Goal: Task Accomplishment & Management: Complete application form

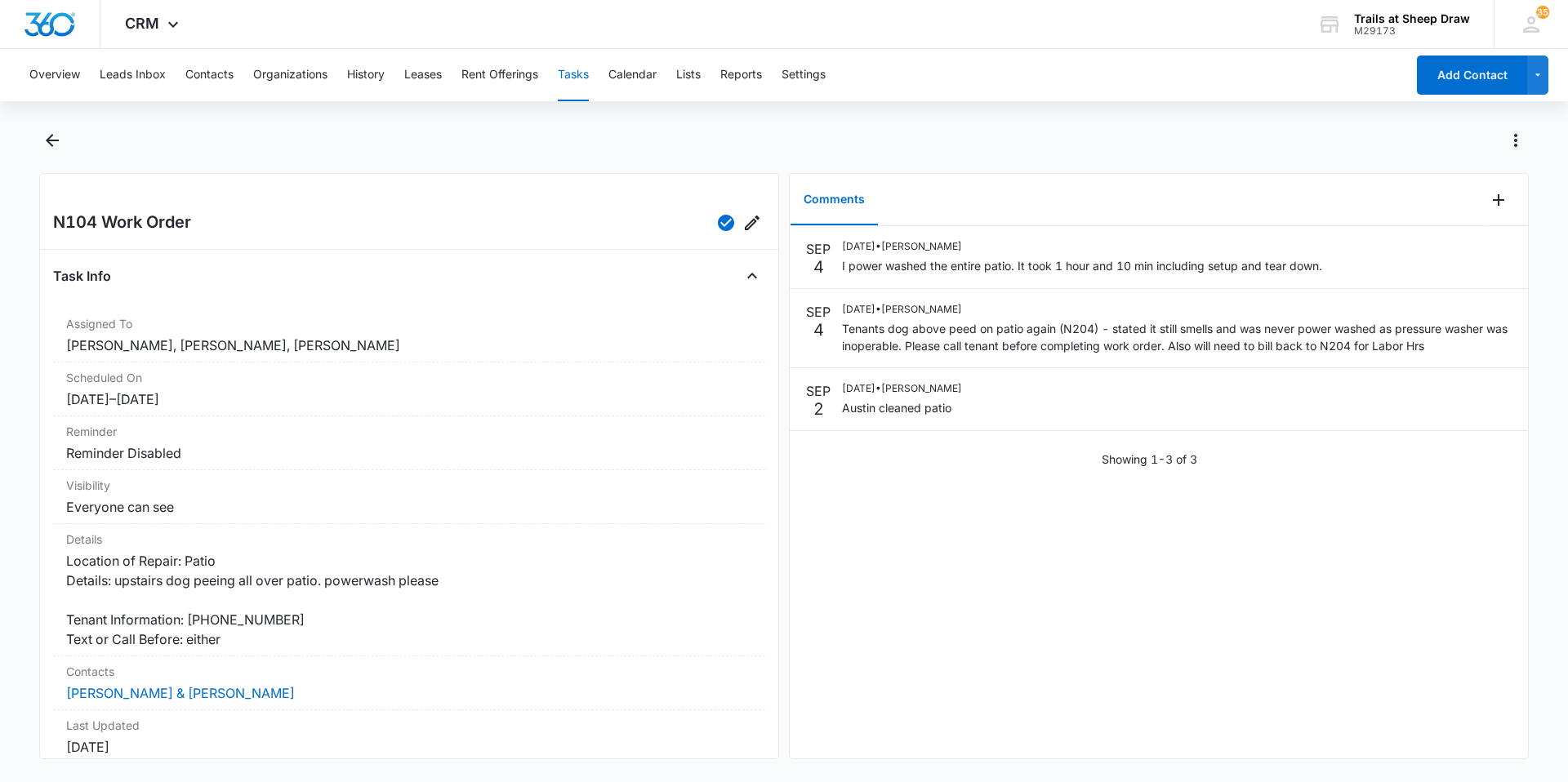
click at [574, 71] on button "Tasks" at bounding box center [573, 75] width 31 height 52
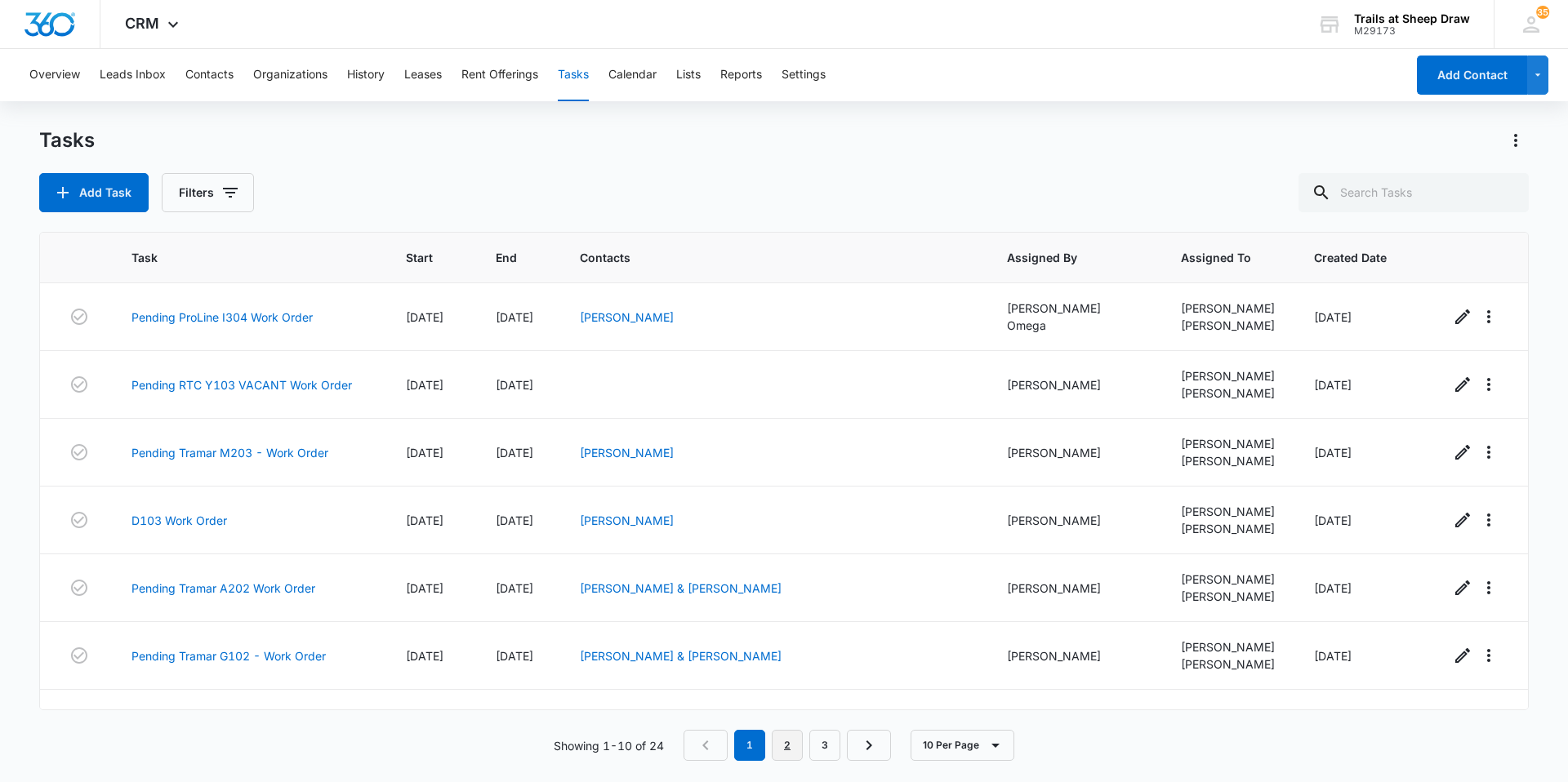
click at [798, 751] on link "2" at bounding box center [787, 745] width 31 height 31
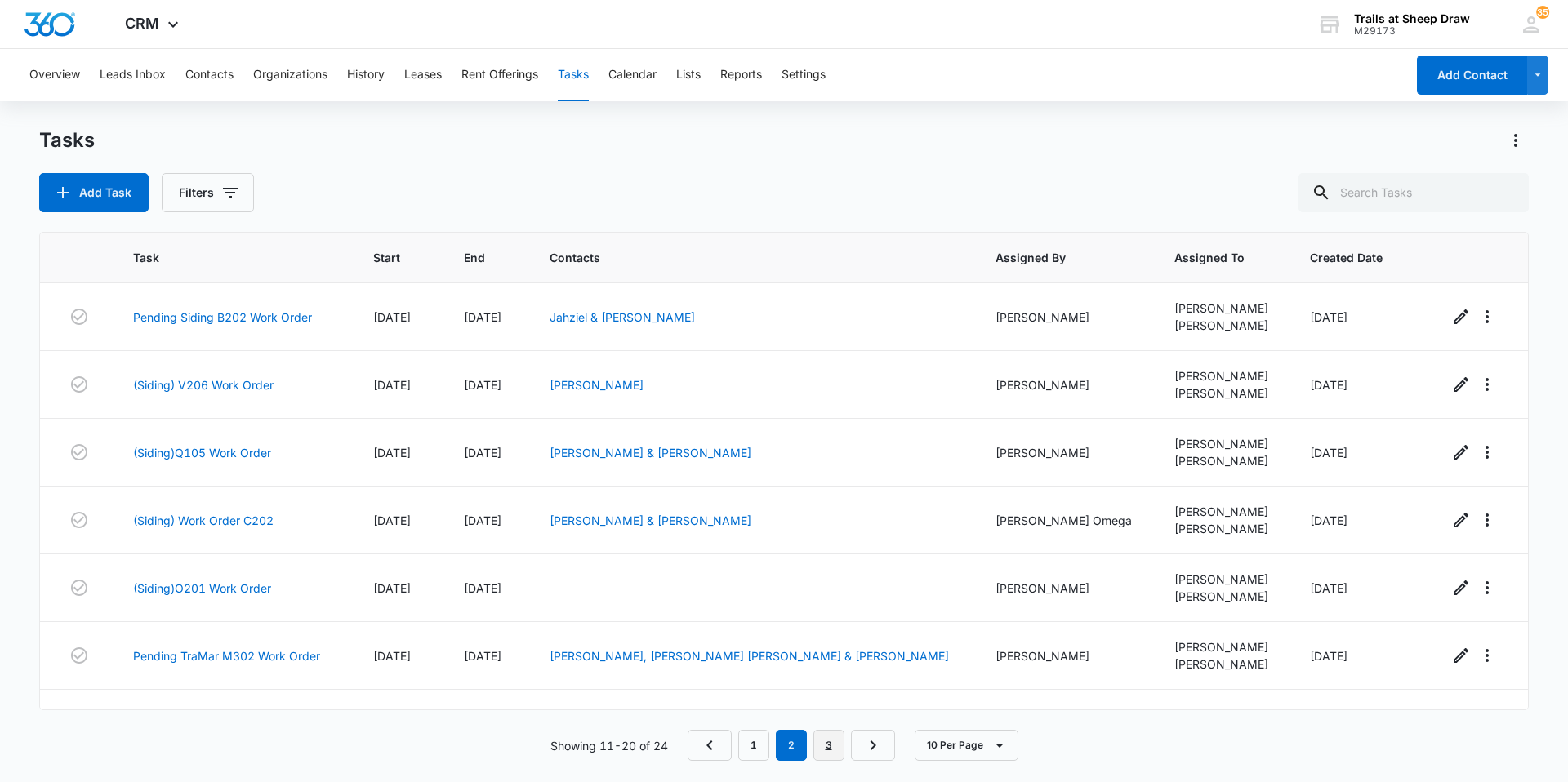
click at [825, 751] on link "3" at bounding box center [829, 745] width 31 height 31
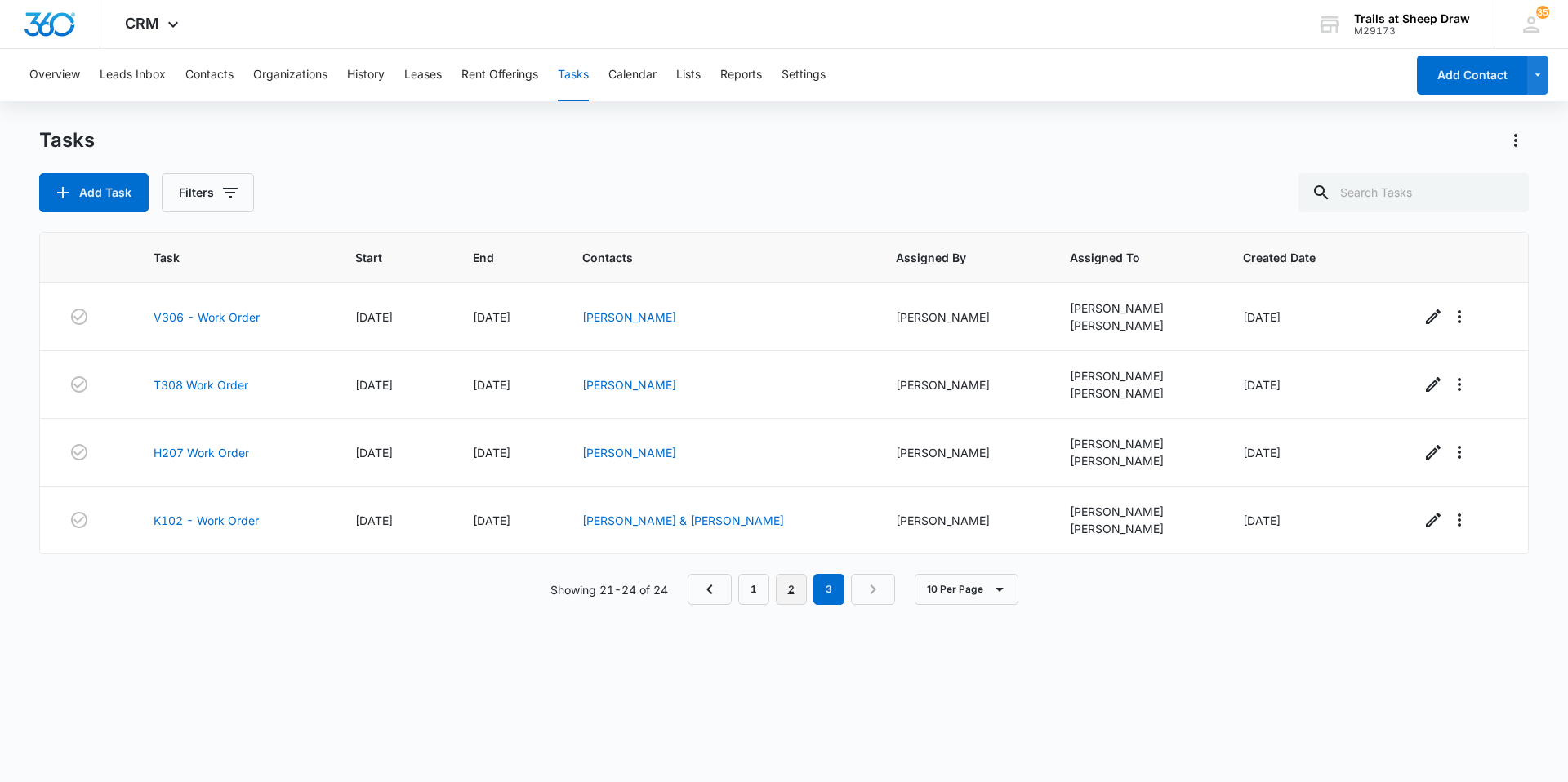
click at [804, 589] on link "2" at bounding box center [791, 589] width 31 height 31
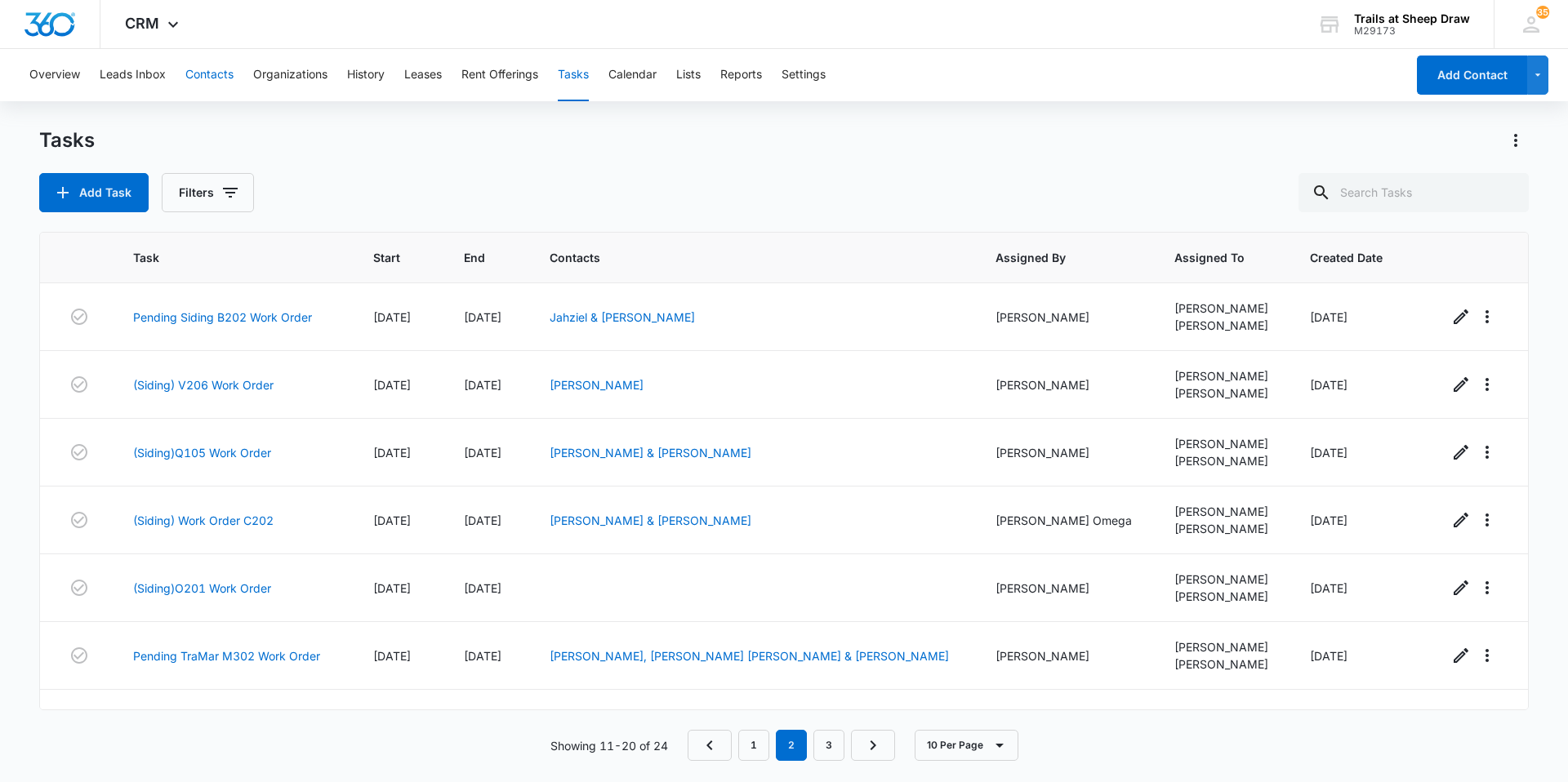
click at [203, 74] on button "Contacts" at bounding box center [209, 75] width 48 height 52
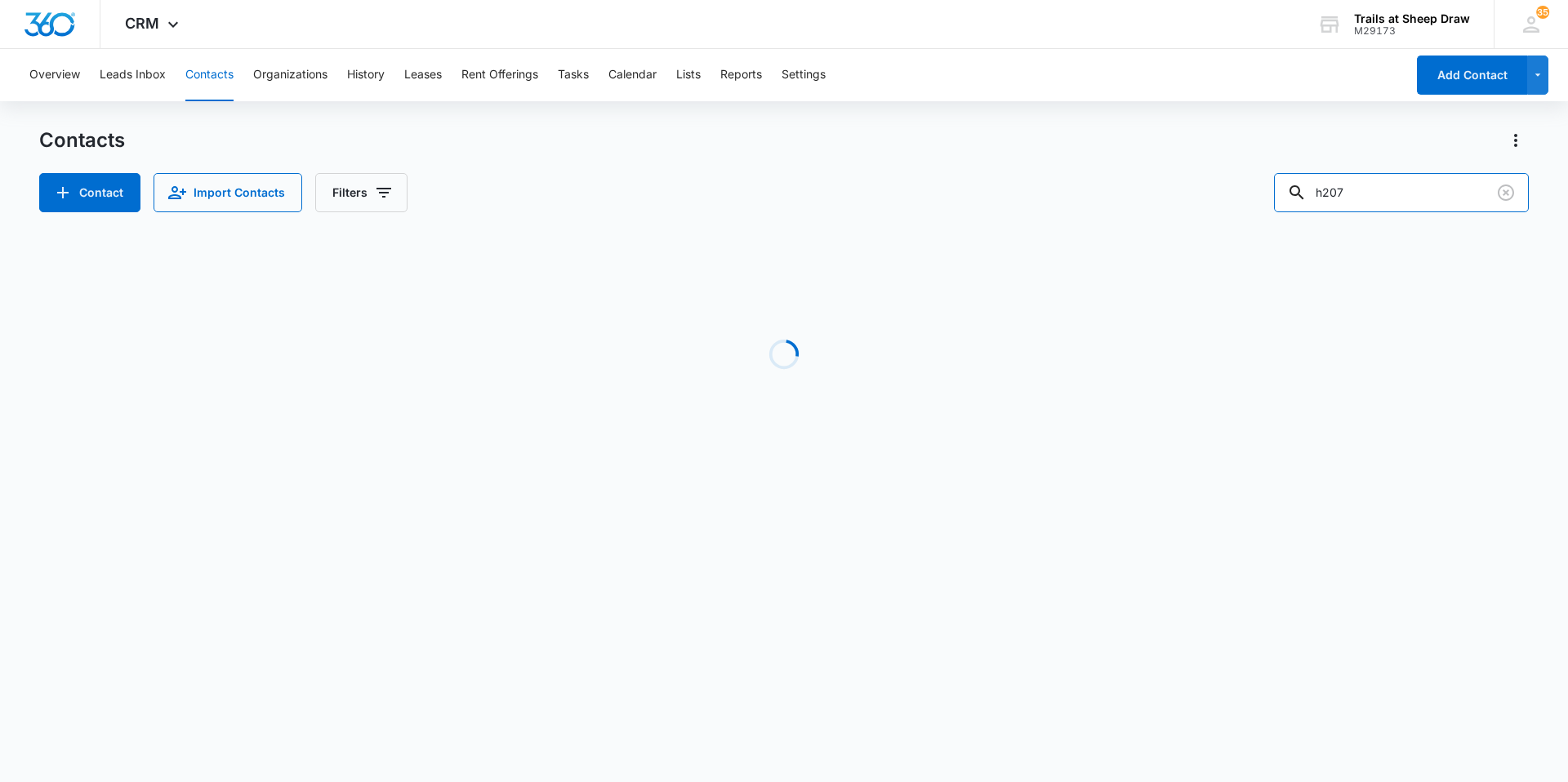
drag, startPoint x: 1187, startPoint y: 174, endPoint x: 1167, endPoint y: 173, distance: 20.0
click at [1171, 172] on div "Contacts Contact Import Contacts Filters h207" at bounding box center [784, 170] width 1490 height 85
type input "b206"
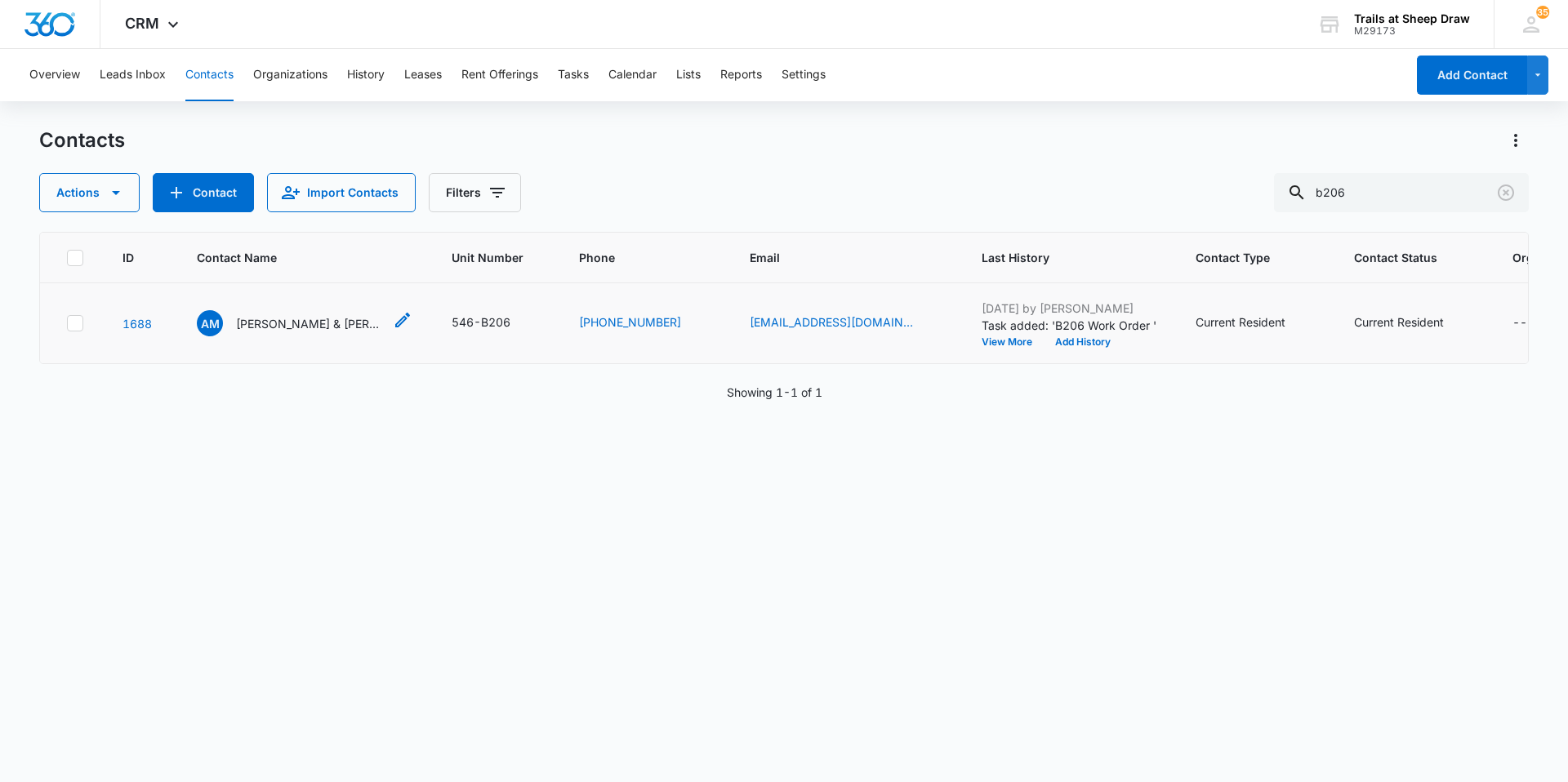
click at [327, 326] on p "[PERSON_NAME] & [PERSON_NAME]" at bounding box center [310, 324] width 147 height 17
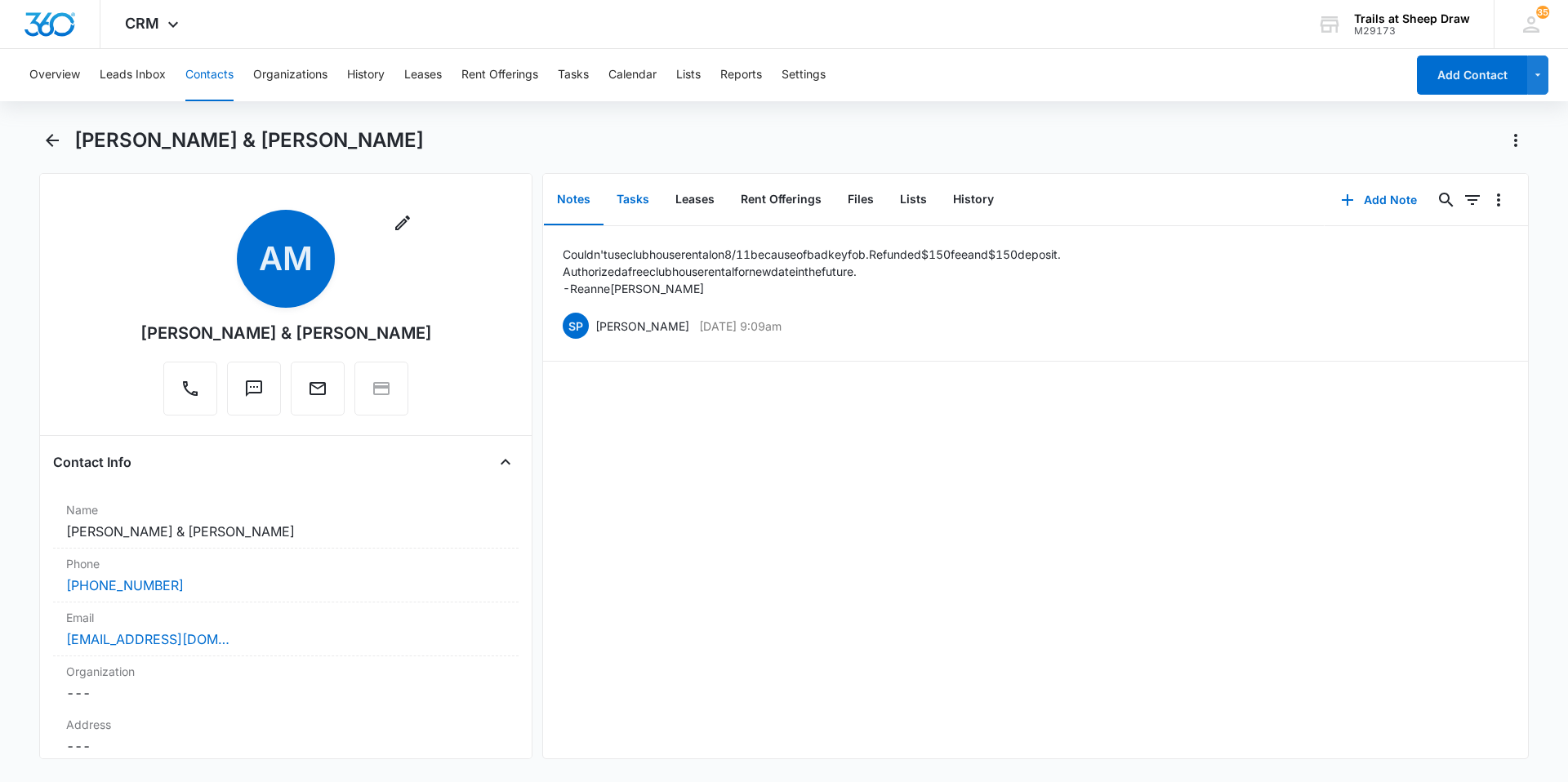
click at [632, 199] on button "Tasks" at bounding box center [633, 201] width 59 height 51
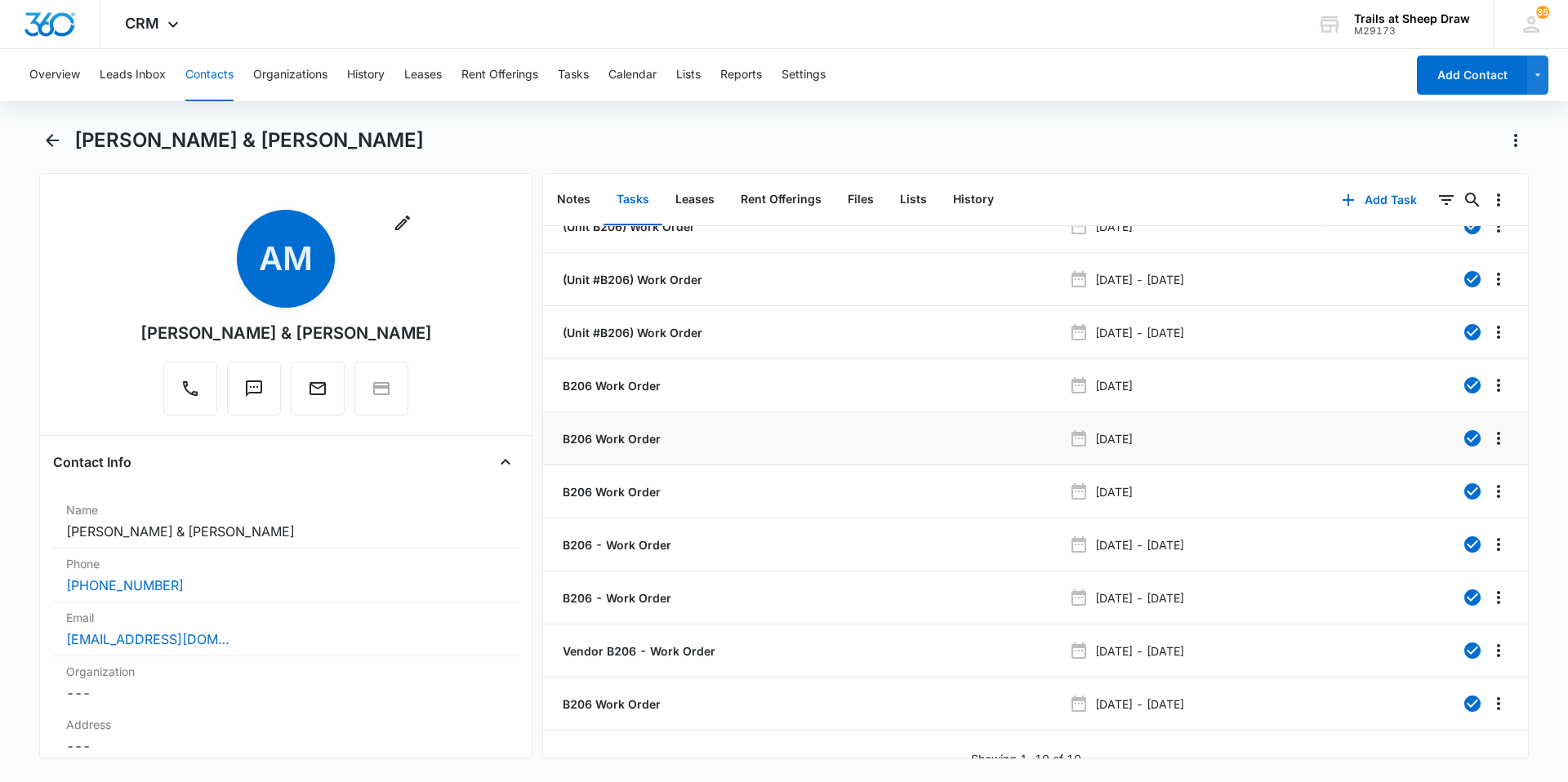
scroll to position [48, 0]
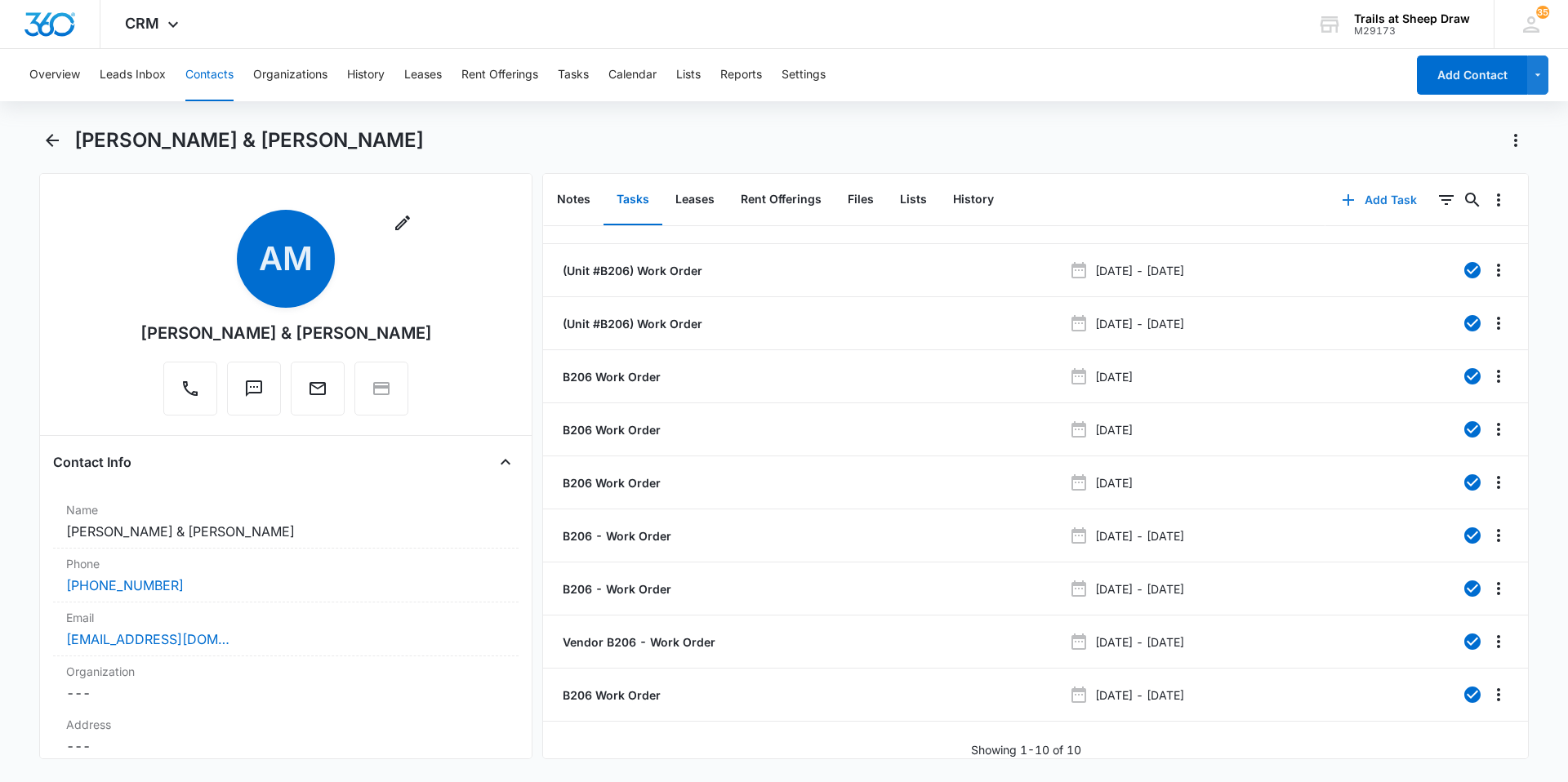
click at [1343, 206] on icon "button" at bounding box center [1348, 200] width 20 height 20
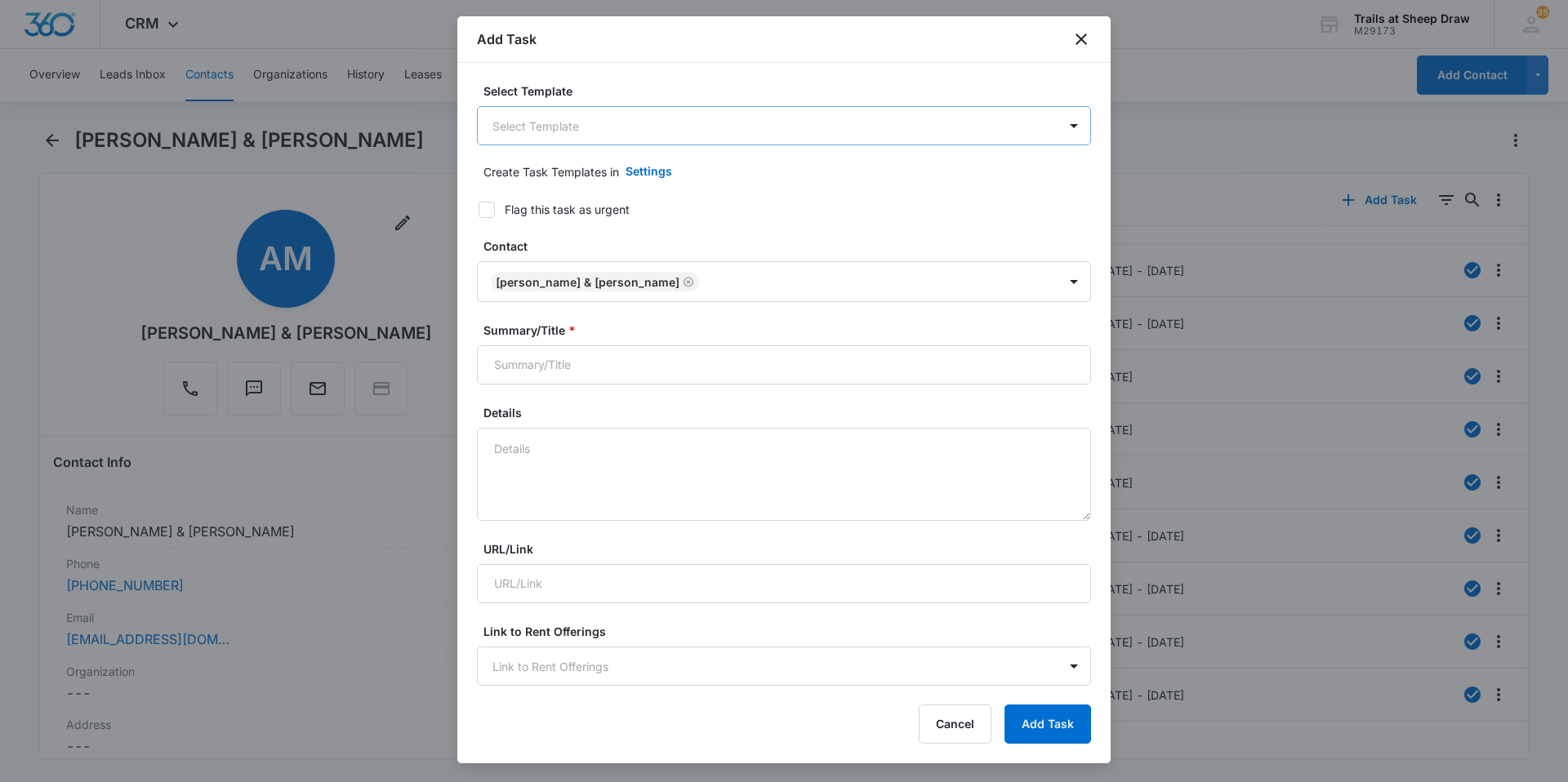
click at [653, 118] on body "CRM Apps Reputation Websites Forms CRM Email Social Content Ads Intelligence Fi…" at bounding box center [784, 391] width 1568 height 782
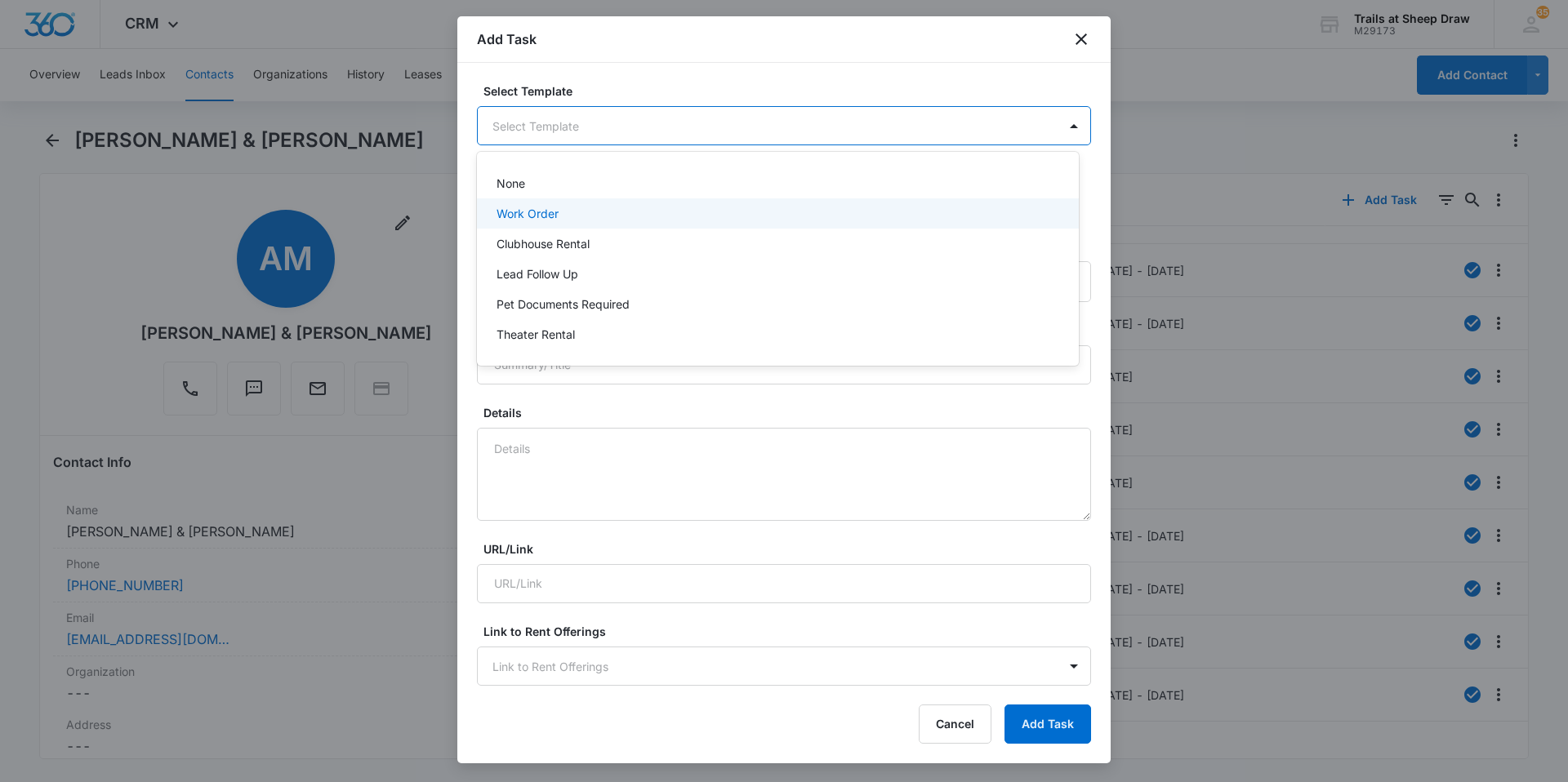
click at [556, 215] on p "Work Order" at bounding box center [527, 213] width 62 height 17
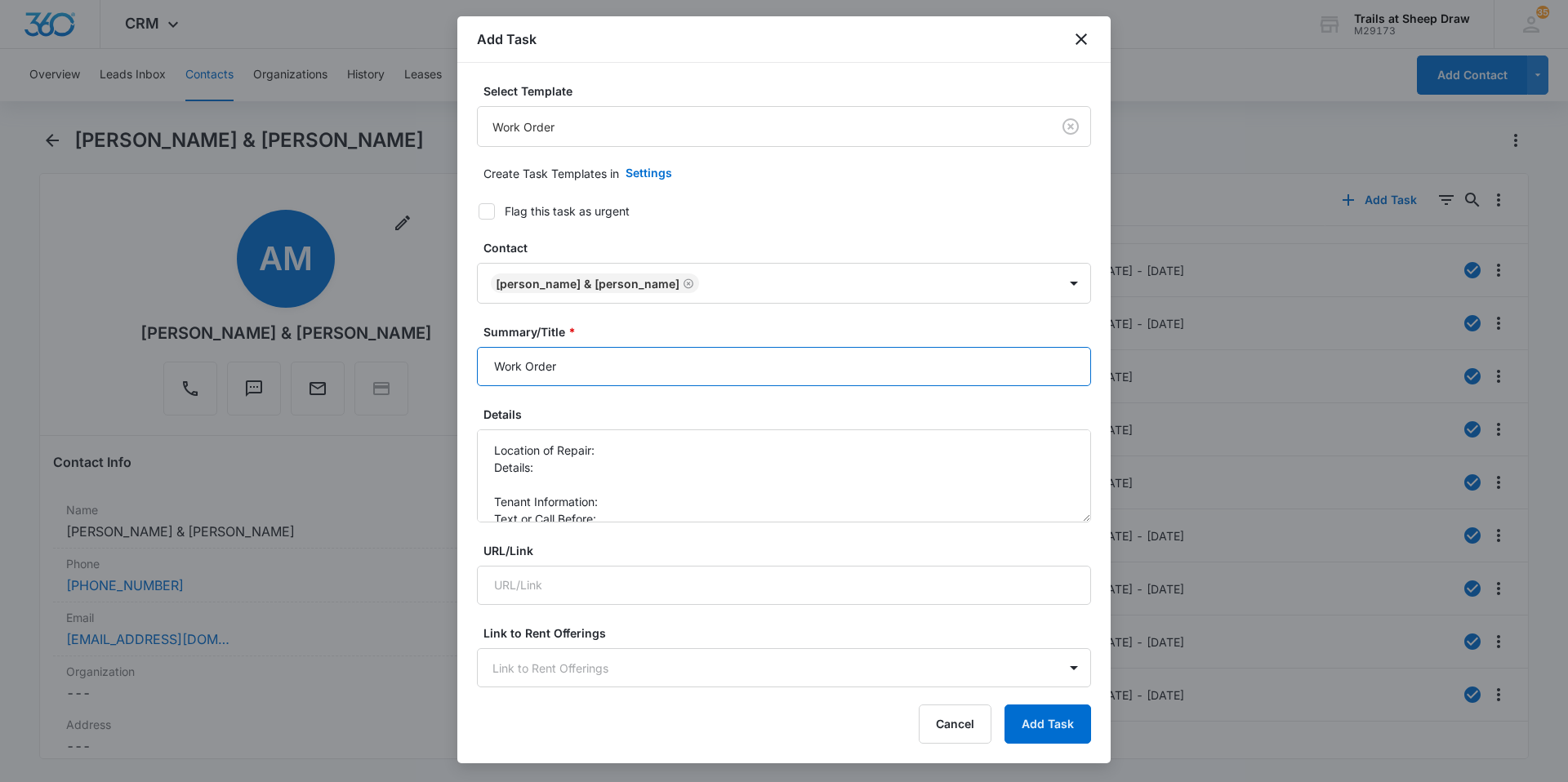
click at [487, 373] on input "Work Order" at bounding box center [784, 366] width 614 height 39
type input "B206 Work Order"
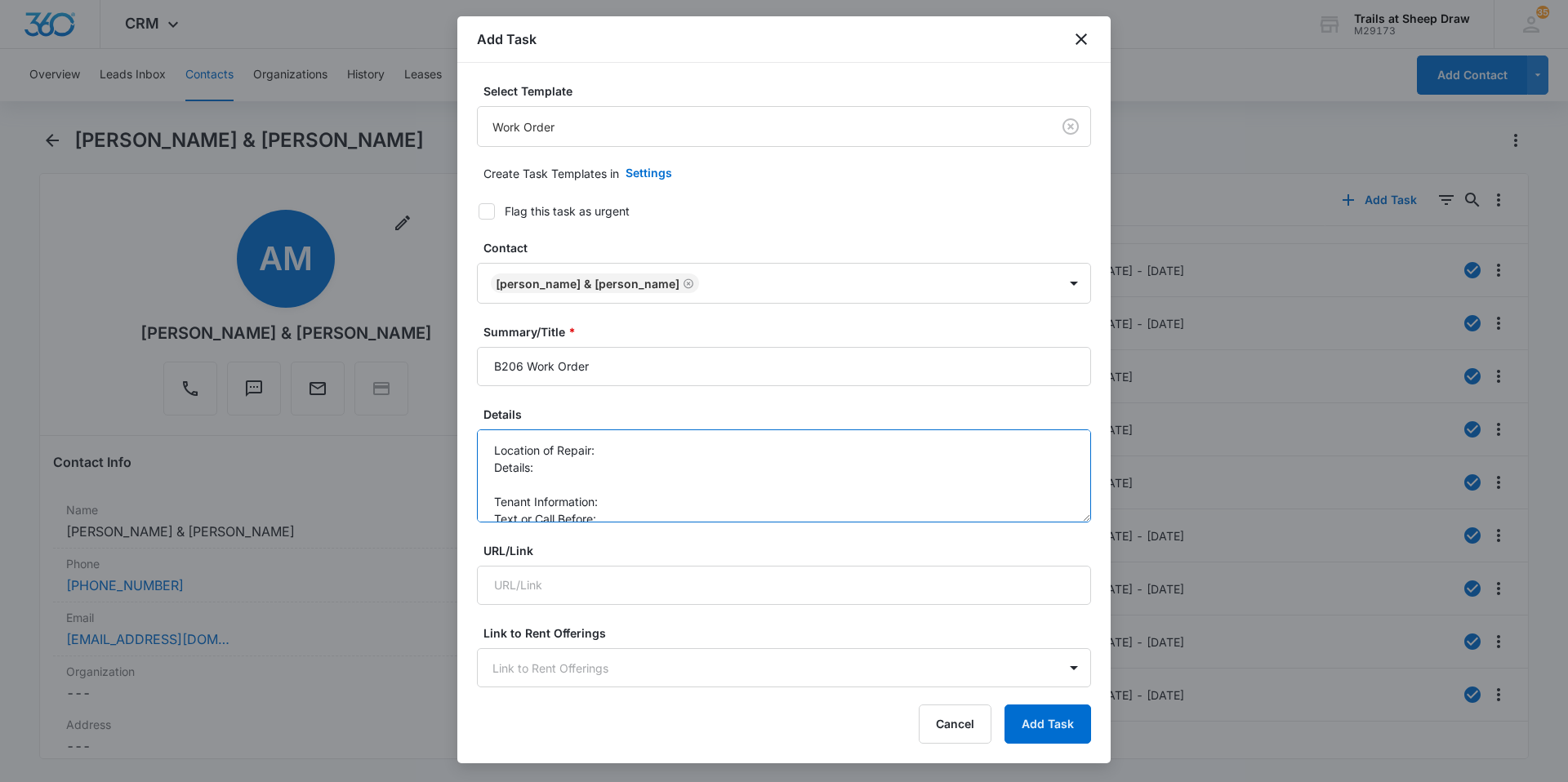
click at [614, 452] on textarea "Location of Repair: Details: Tenant Information: Text or Call Before:" at bounding box center [784, 475] width 614 height 93
click at [535, 484] on textarea "Location of Repair: A/C Details: Tenant Information: Text or Call Before:" at bounding box center [784, 475] width 614 height 93
click at [665, 484] on textarea "Location of Repair: A/C Details: *A/C not working Tenant Information: Text or C…" at bounding box center [784, 475] width 614 height 93
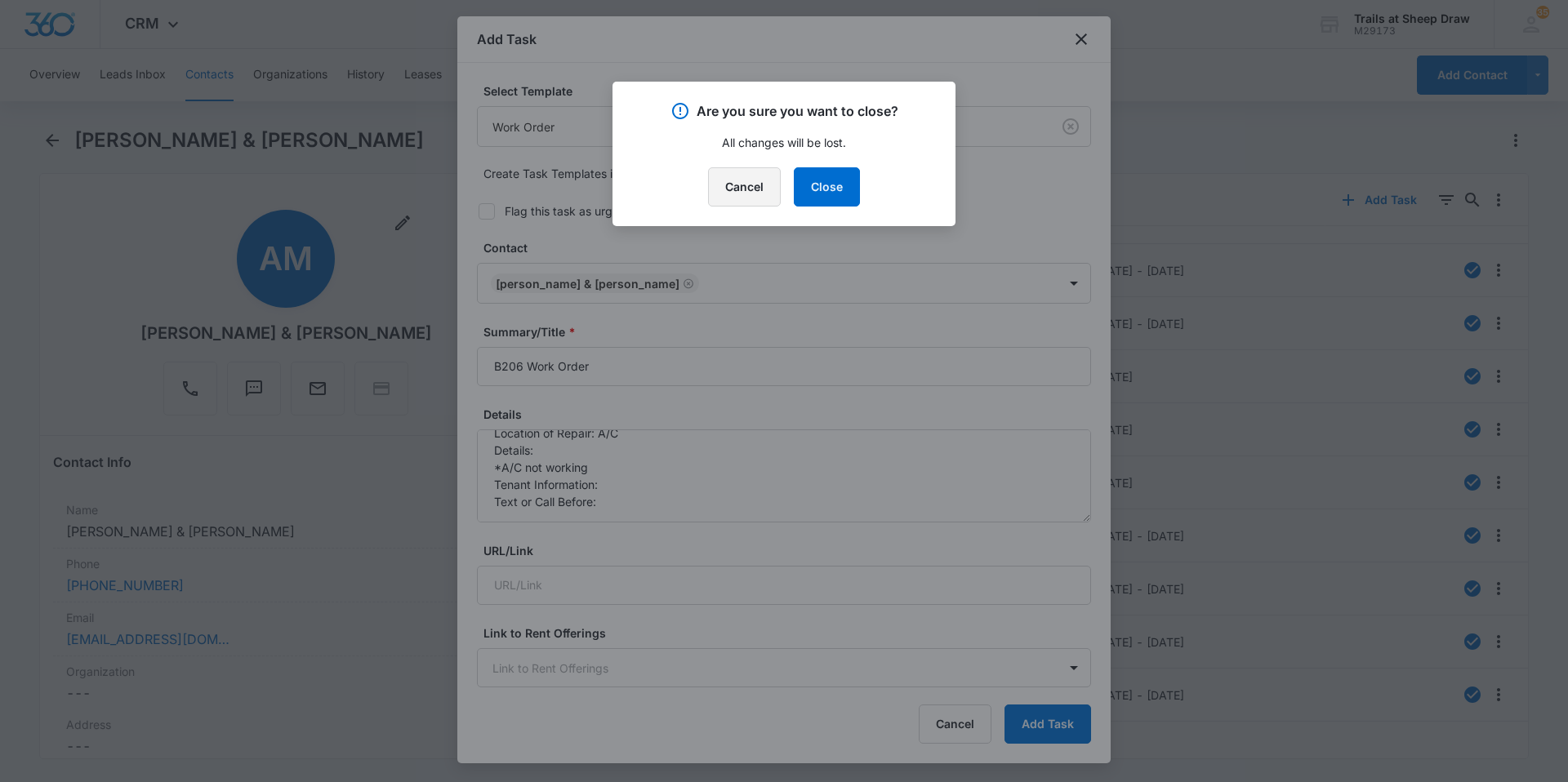
click at [719, 193] on button "Cancel" at bounding box center [744, 187] width 72 height 39
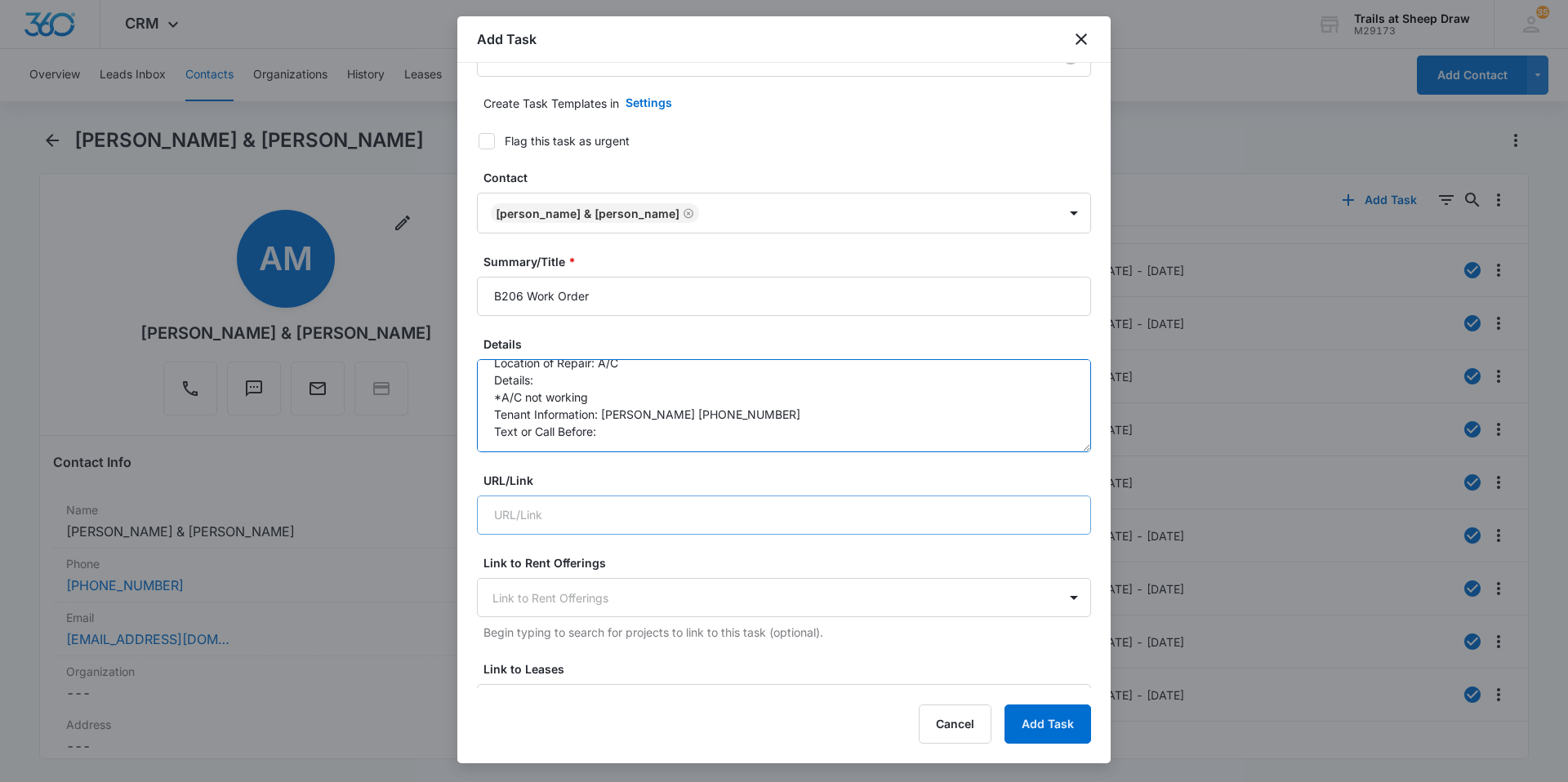
scroll to position [163, 0]
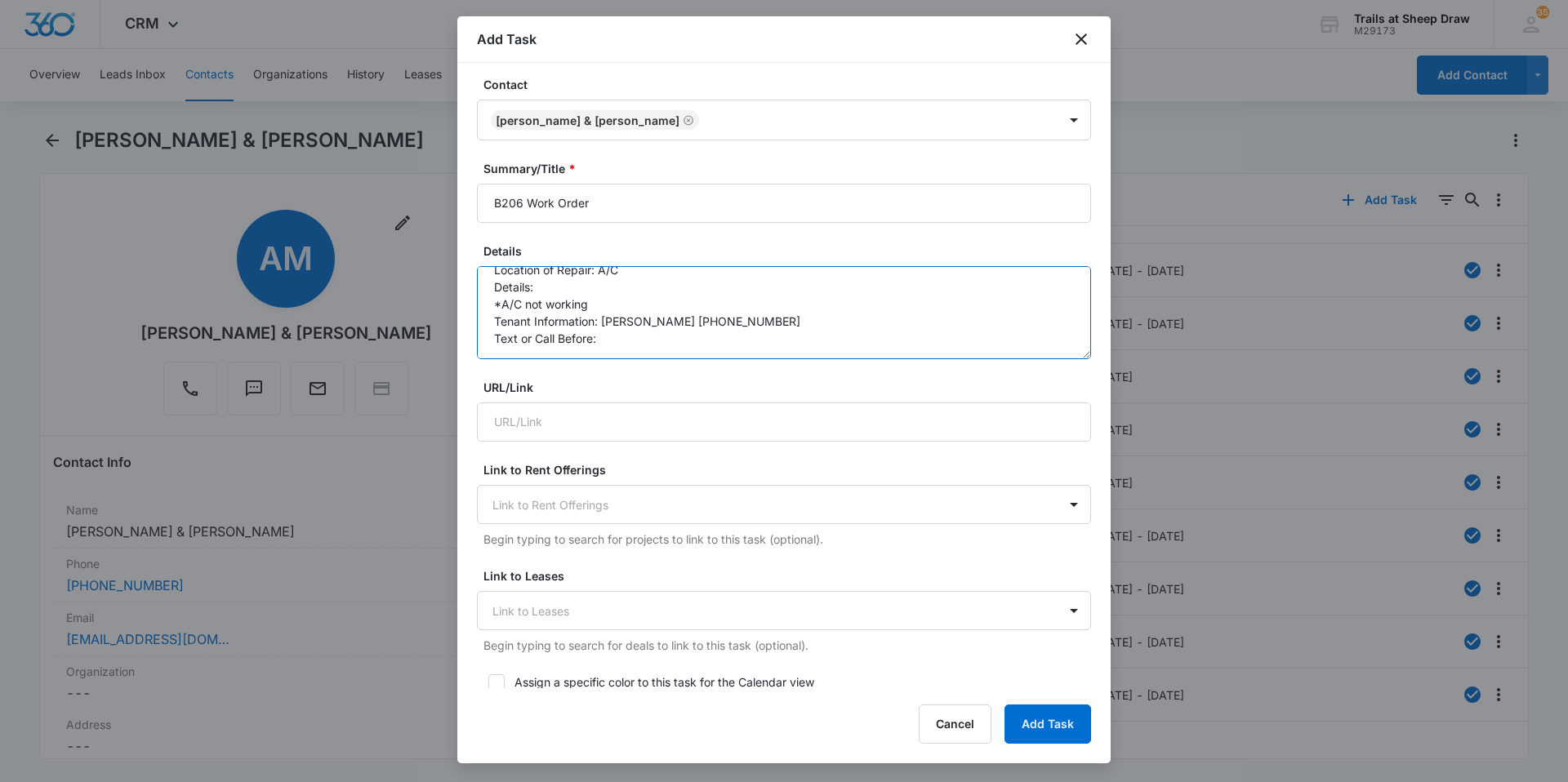
click at [713, 349] on textarea "Location of Repair: A/C Details: *A/C not working Tenant Information: Ashley 97…" at bounding box center [784, 312] width 614 height 93
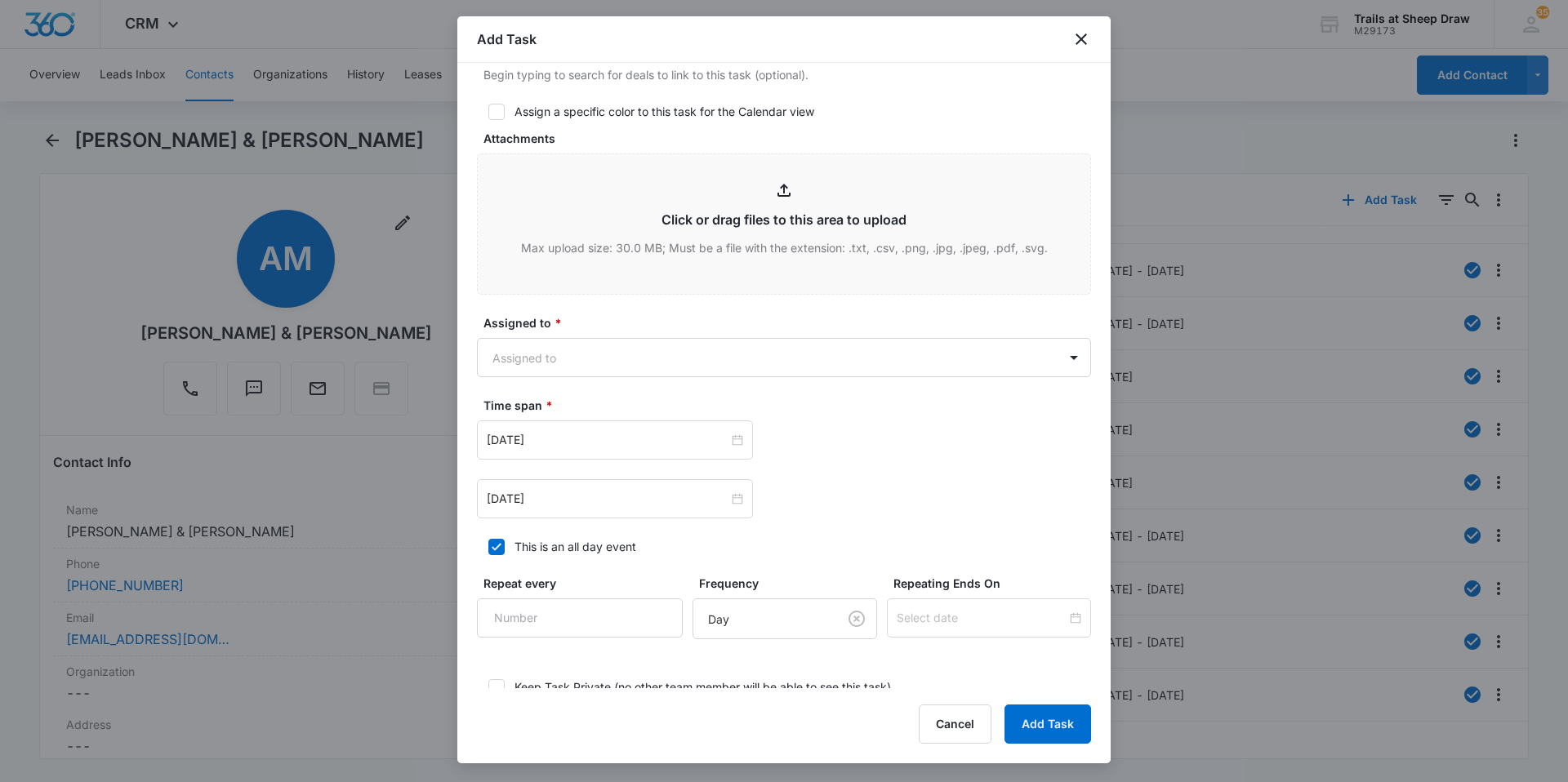
scroll to position [734, 0]
type textarea "Location of Repair: A/C Details: *A/C not working Tenant Information: Ashley 97…"
click at [668, 362] on body "CRM Apps Reputation Websites Forms CRM Email Social Content Ads Intelligence Fi…" at bounding box center [784, 391] width 1568 height 782
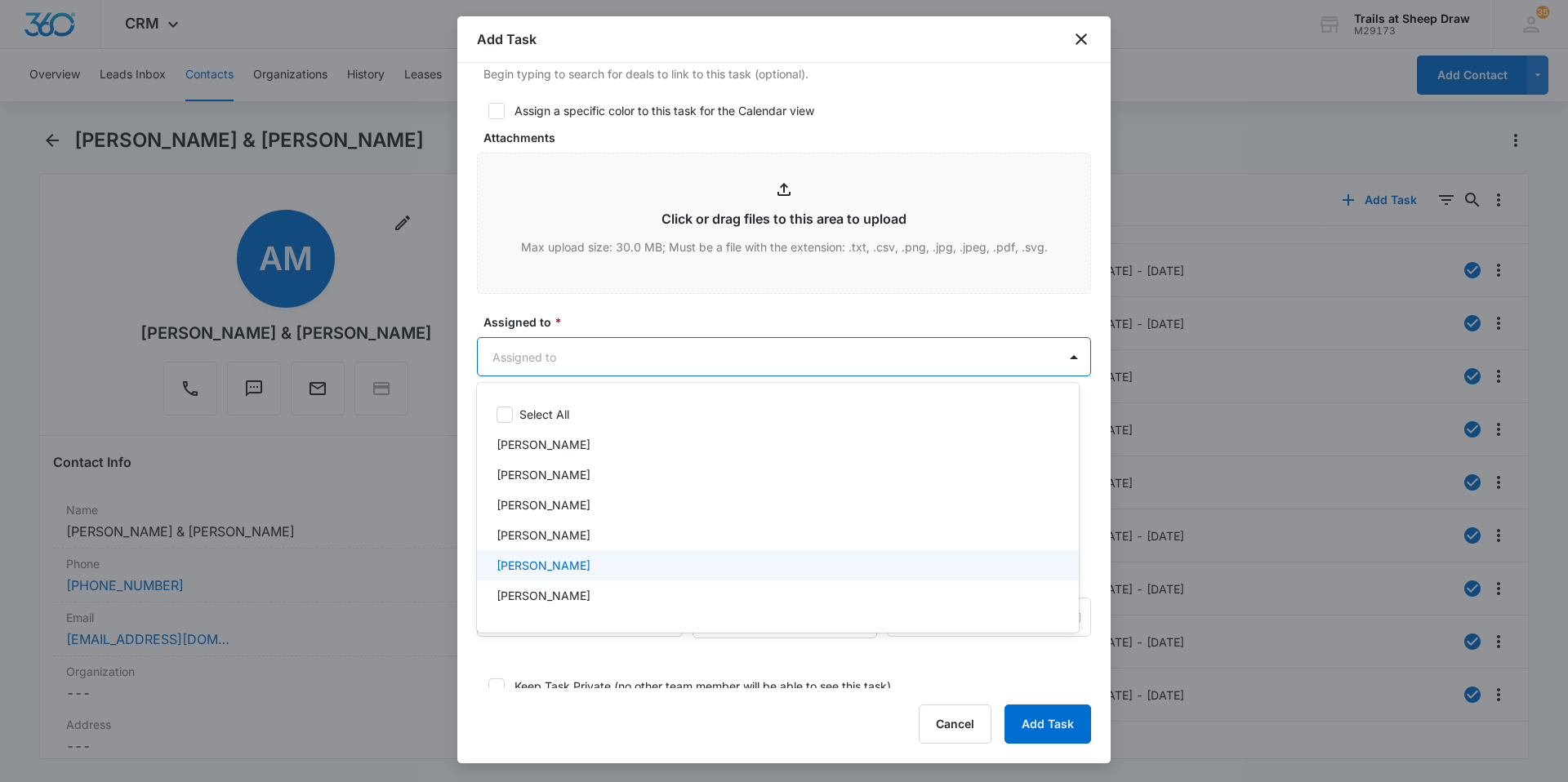
click at [561, 567] on p "[PERSON_NAME]" at bounding box center [543, 565] width 94 height 17
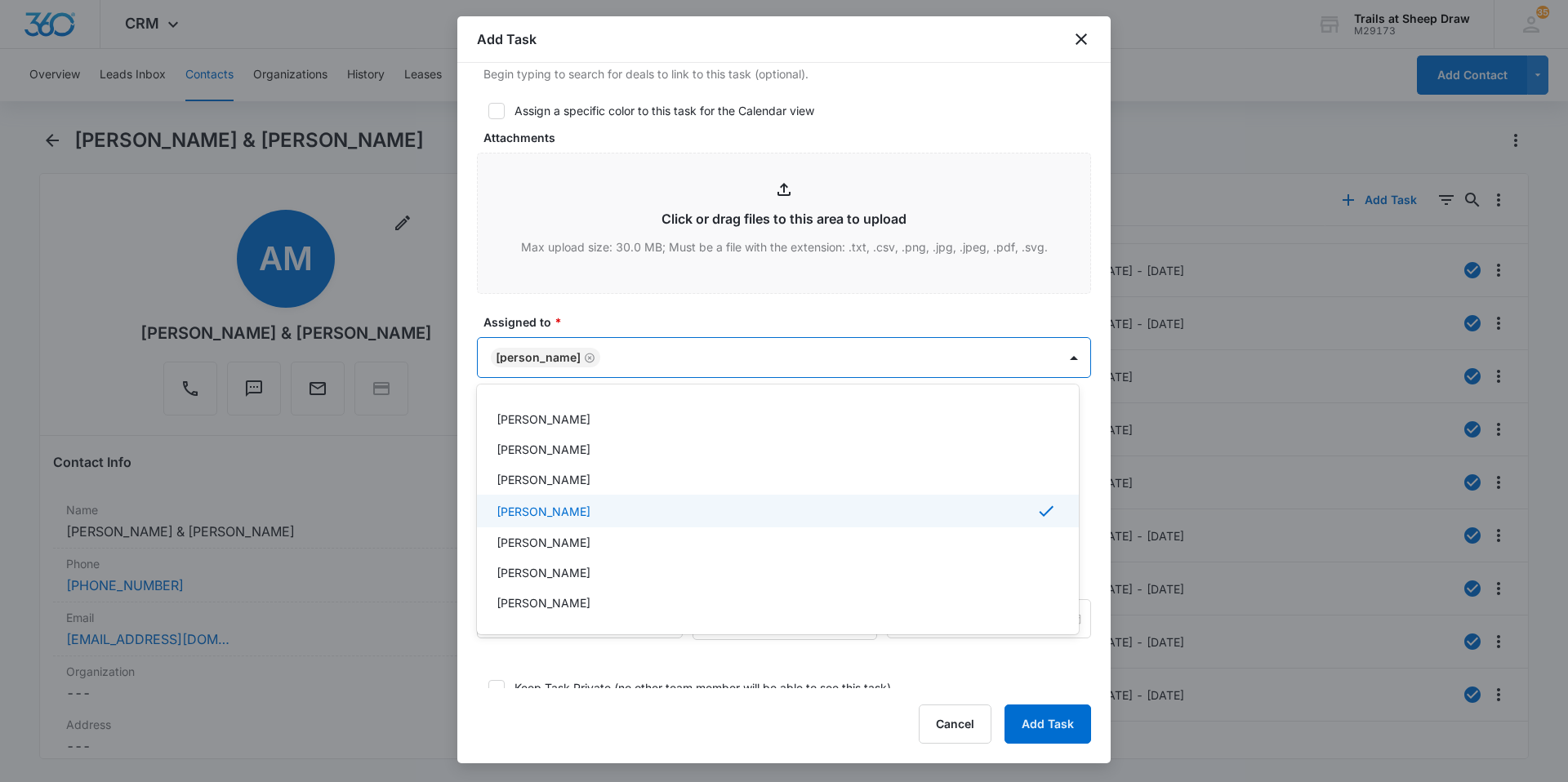
scroll to position [82, 0]
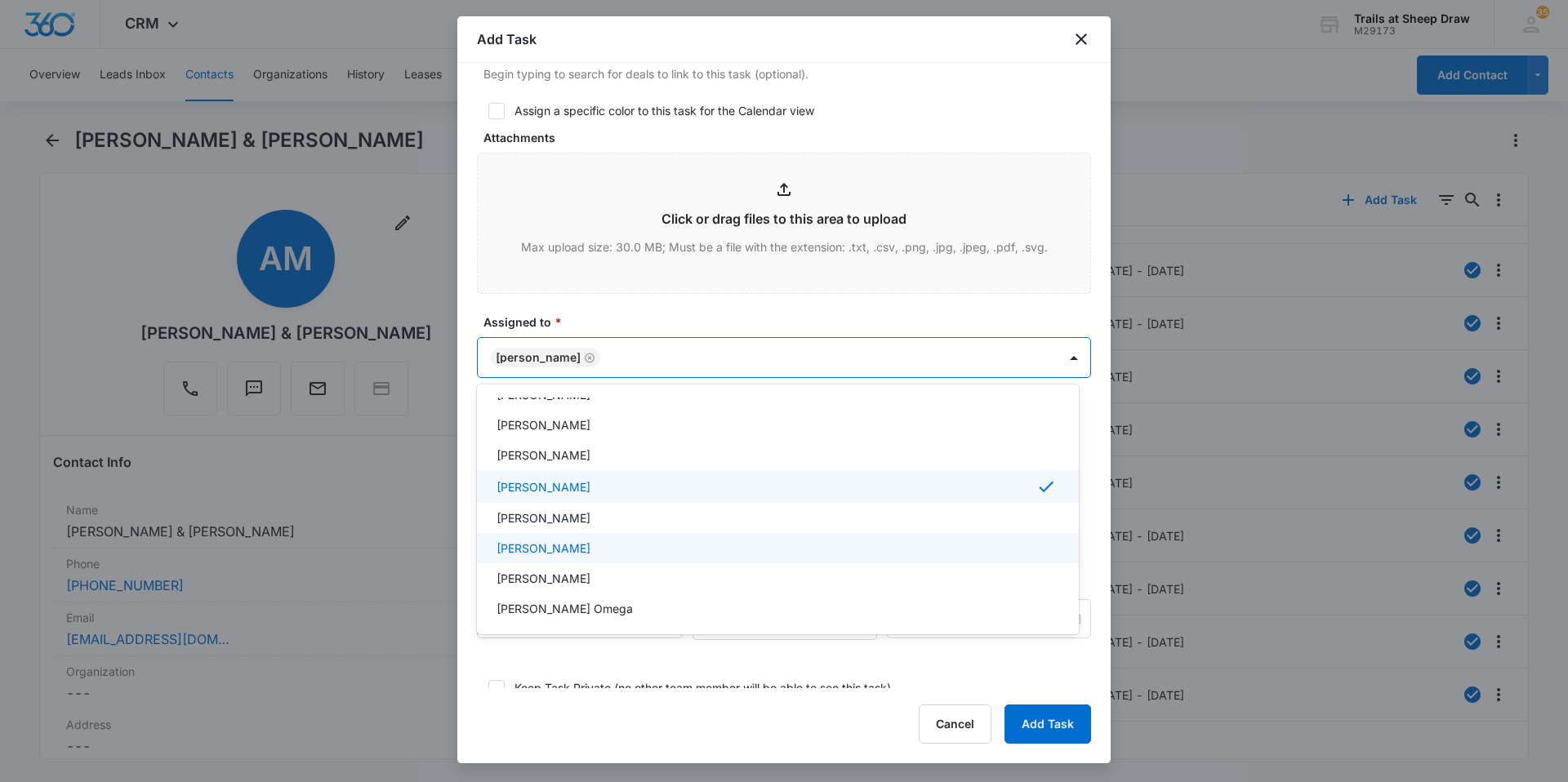
click at [557, 552] on p "[PERSON_NAME]" at bounding box center [543, 548] width 94 height 17
click at [788, 358] on div at bounding box center [784, 391] width 1568 height 782
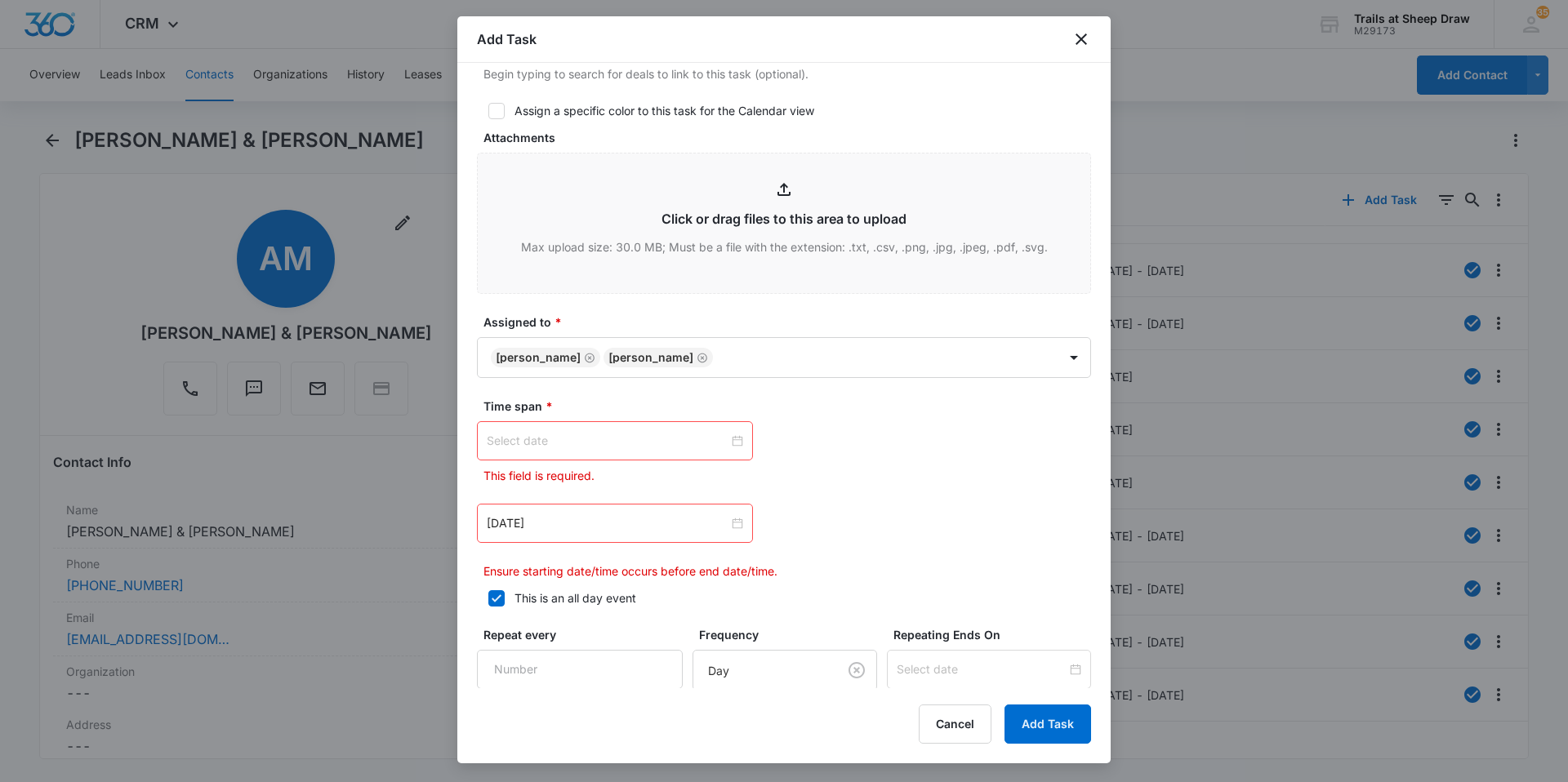
click at [731, 439] on div at bounding box center [615, 440] width 257 height 18
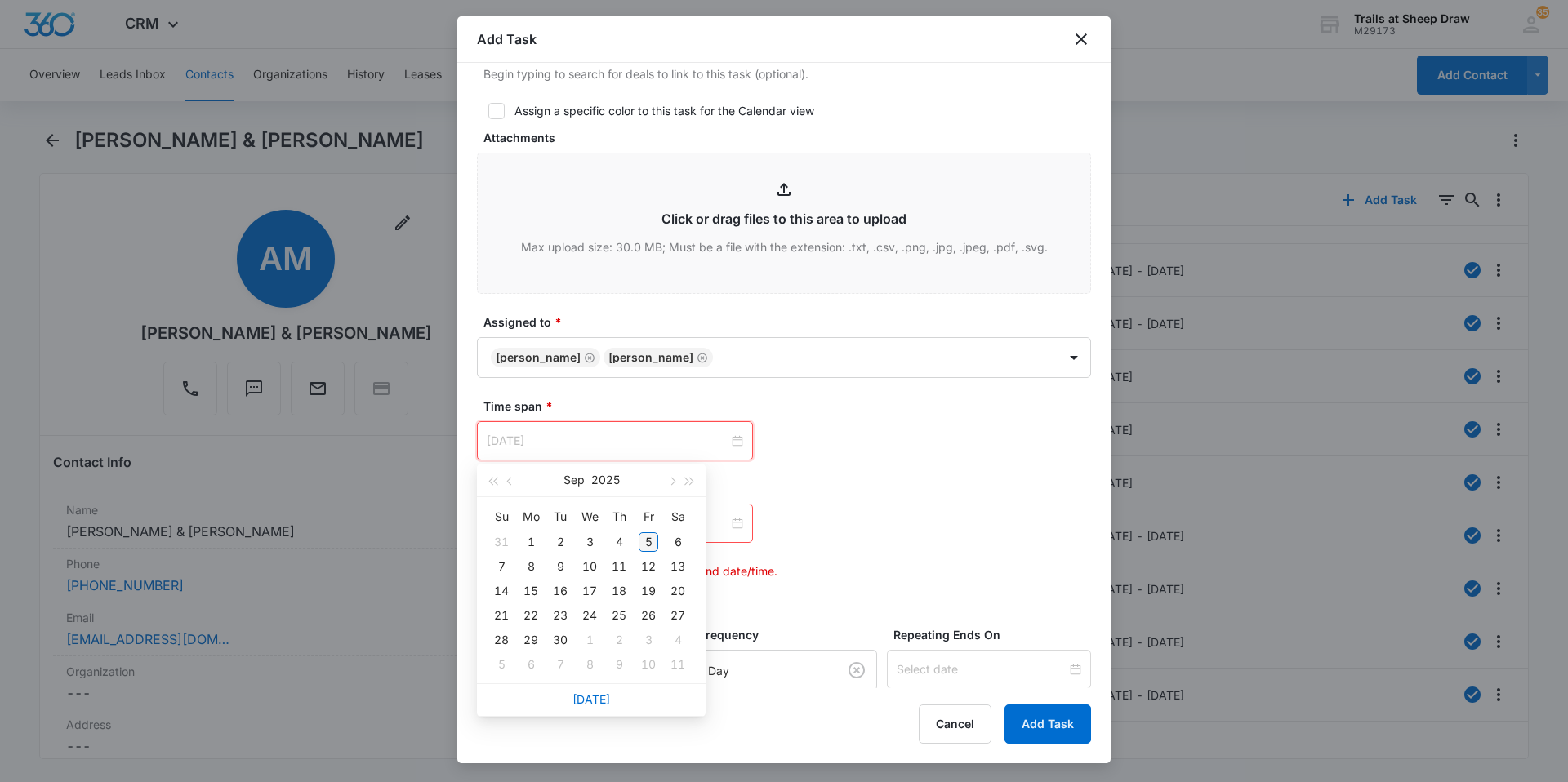
type input "Sep 5, 2025"
click at [645, 546] on div "5" at bounding box center [648, 541] width 20 height 20
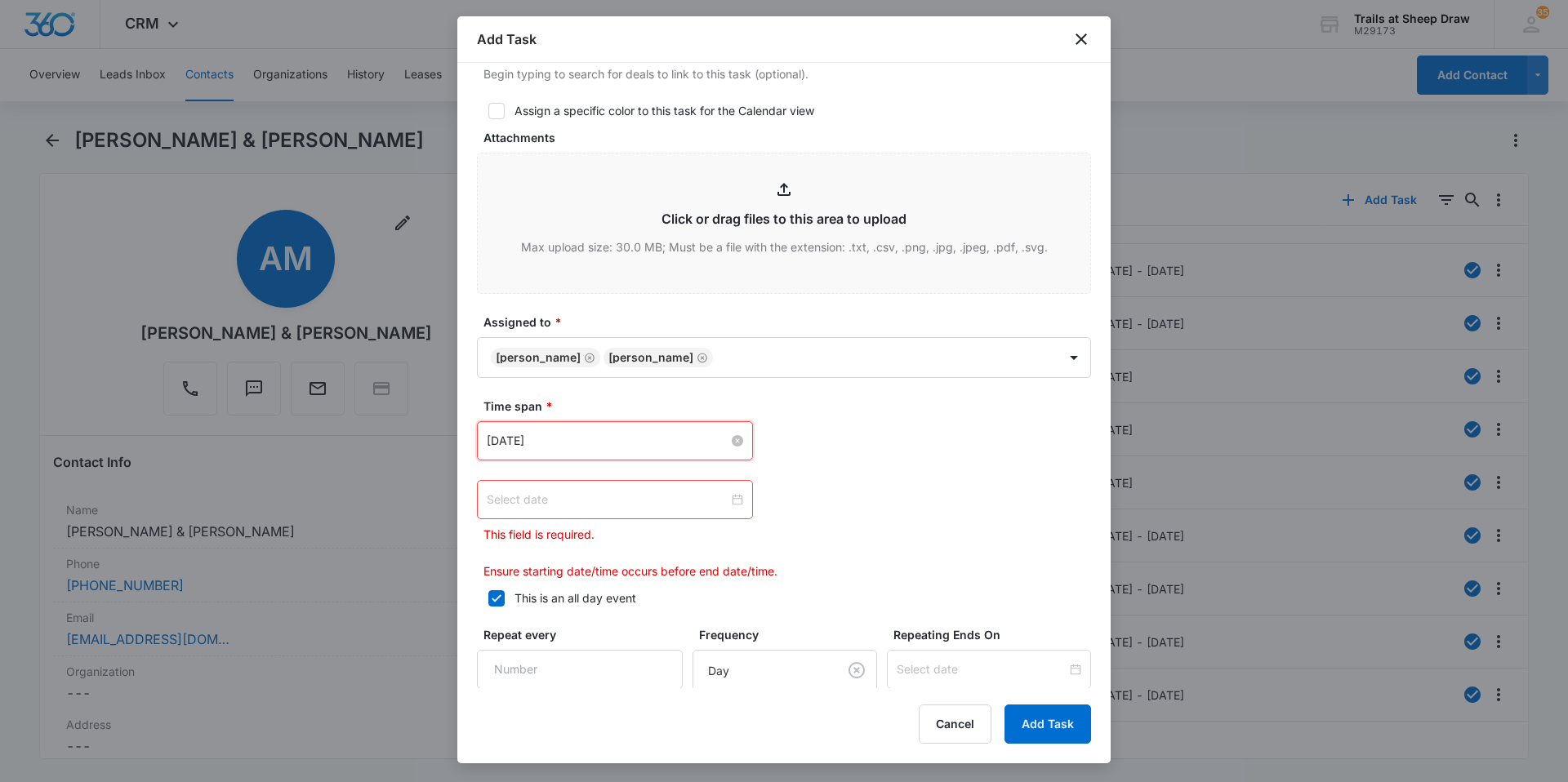
click at [730, 499] on div at bounding box center [615, 499] width 257 height 18
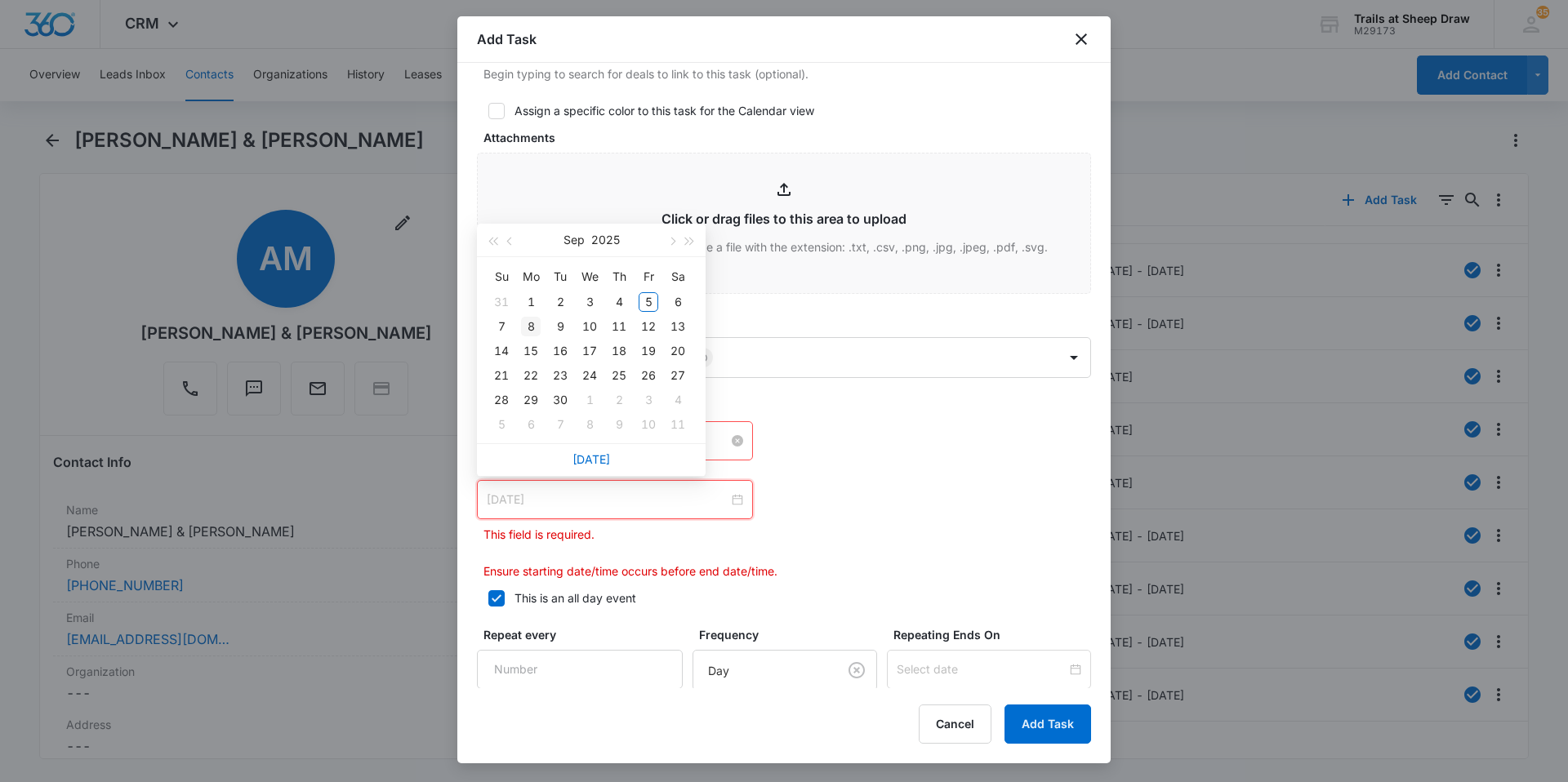
type input "Sep 8, 2025"
click at [531, 330] on div "8" at bounding box center [531, 326] width 20 height 20
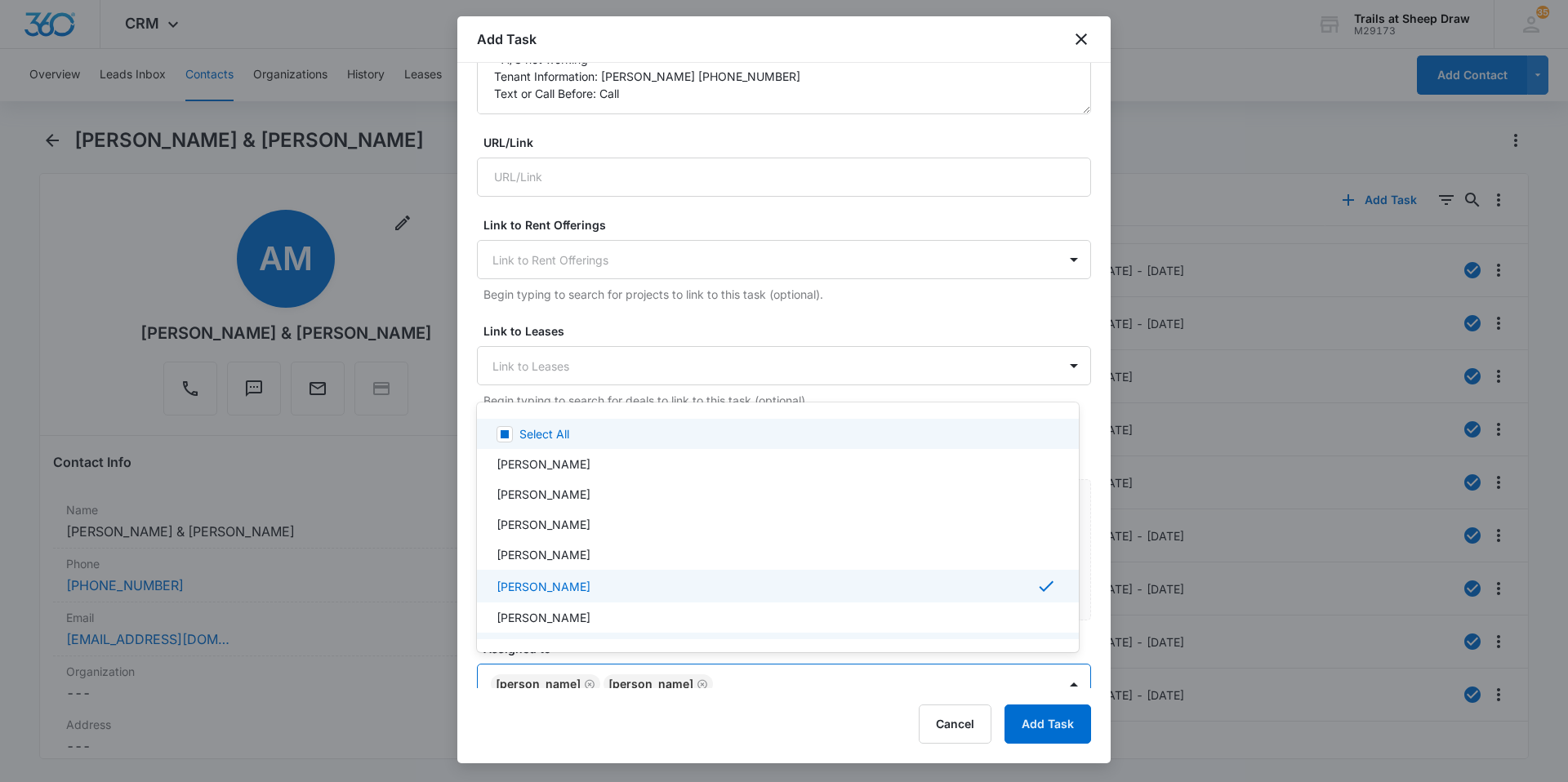
scroll to position [413, 0]
click at [817, 682] on body "CRM Apps Reputation Websites Forms CRM Email Social Content Ads Intelligence Fi…" at bounding box center [784, 391] width 1568 height 782
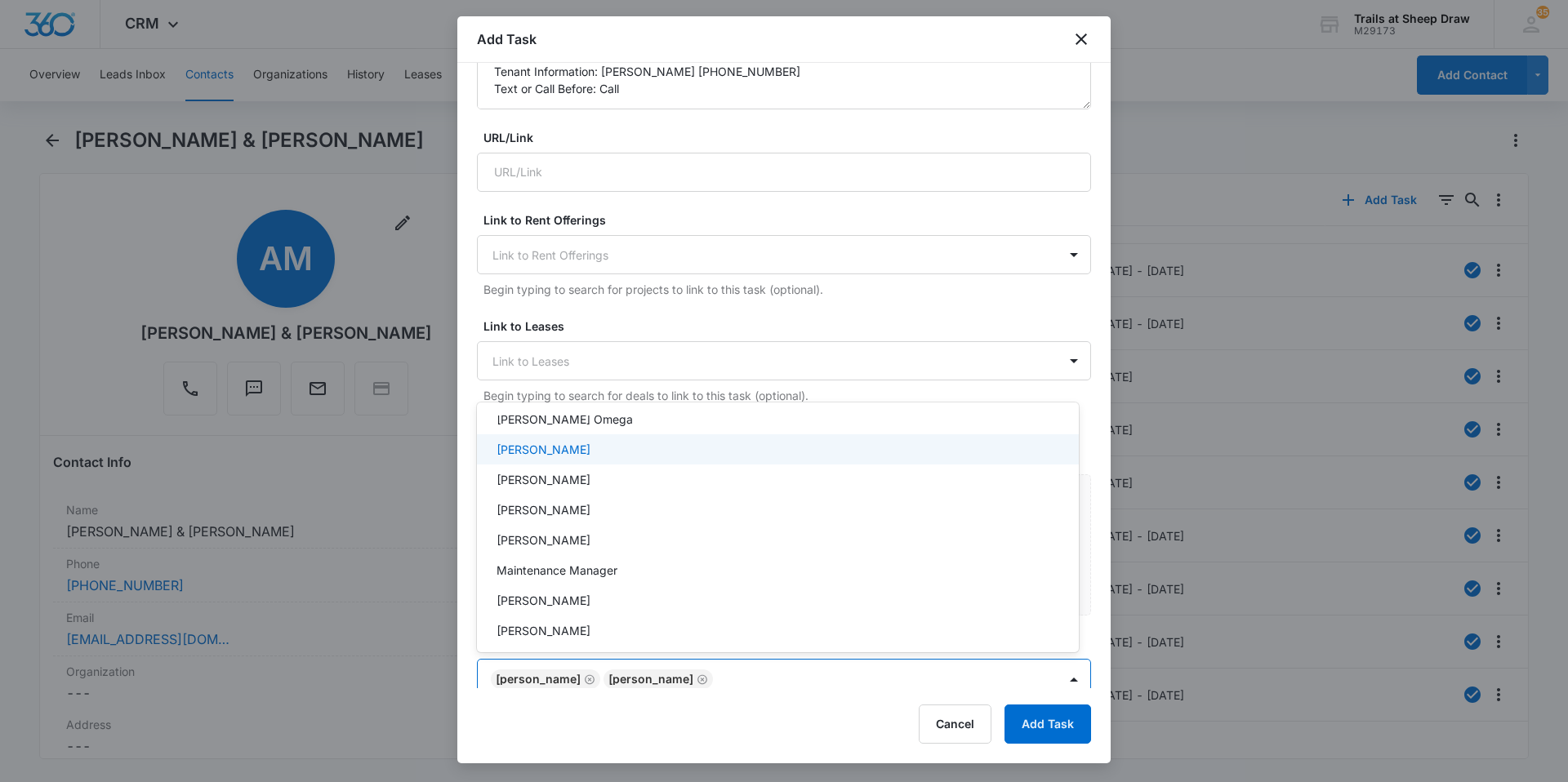
scroll to position [330, 0]
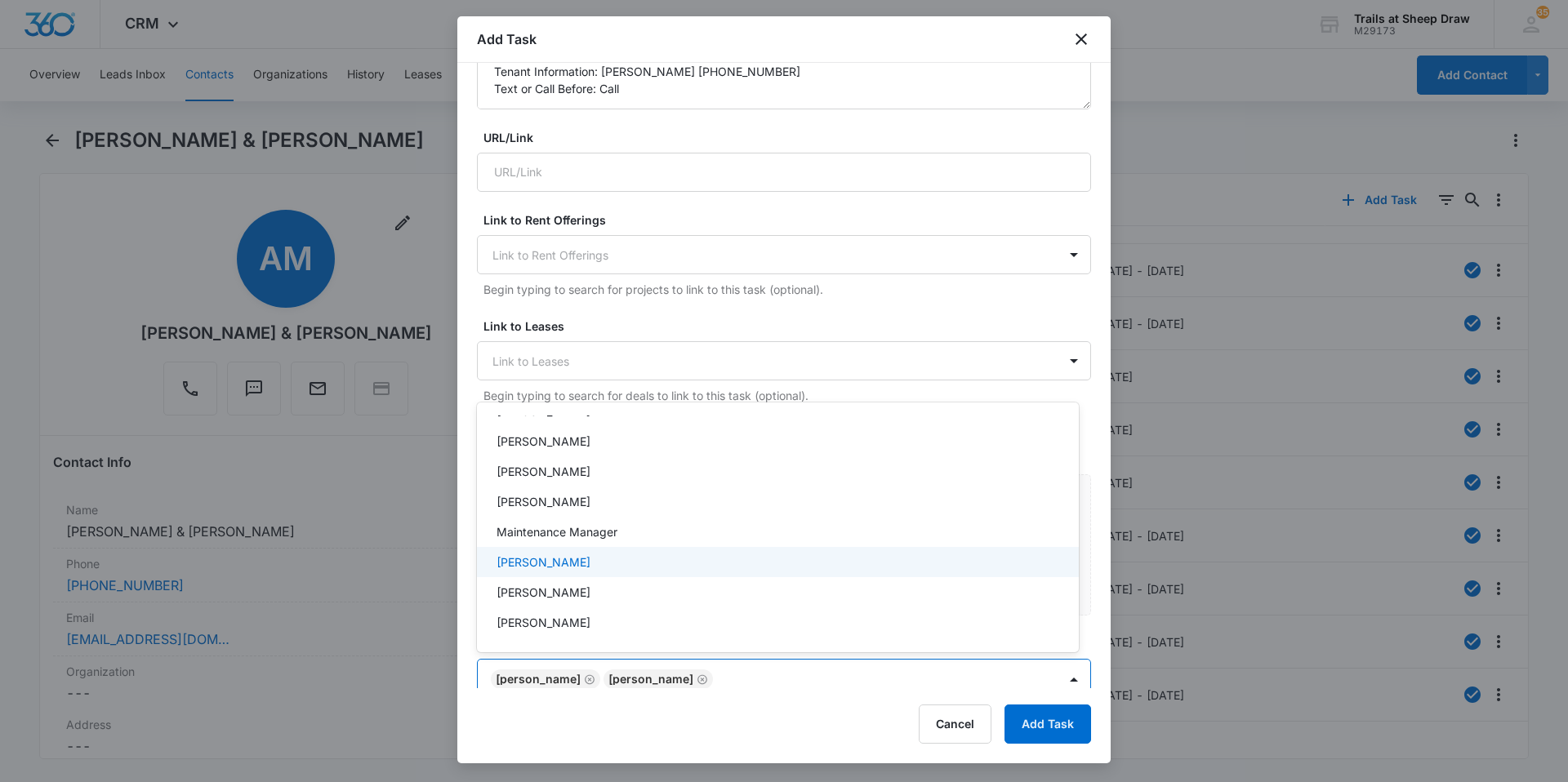
click at [582, 565] on div "[PERSON_NAME]" at bounding box center [776, 562] width 560 height 17
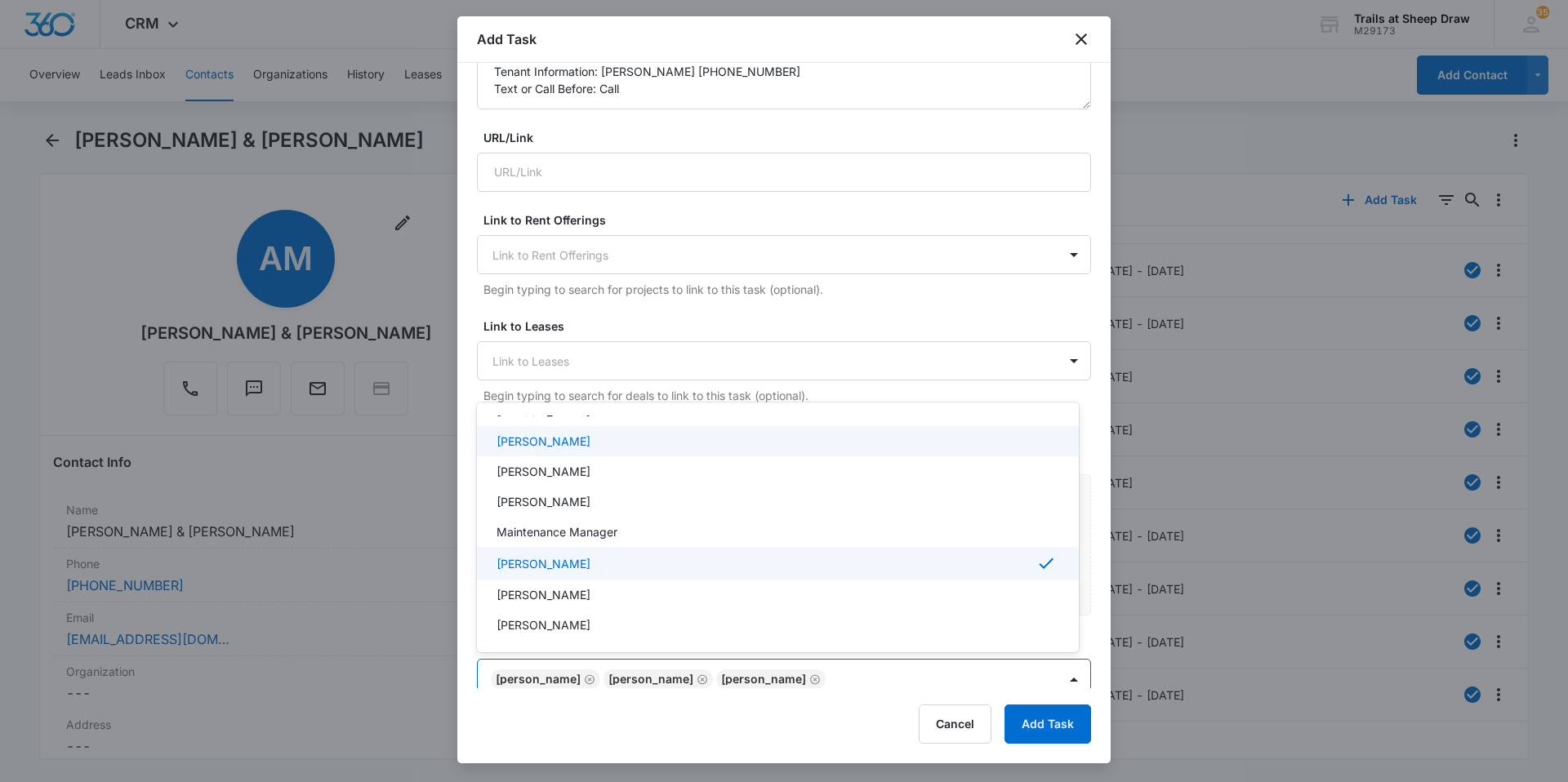
click at [1060, 669] on div at bounding box center [784, 391] width 1568 height 782
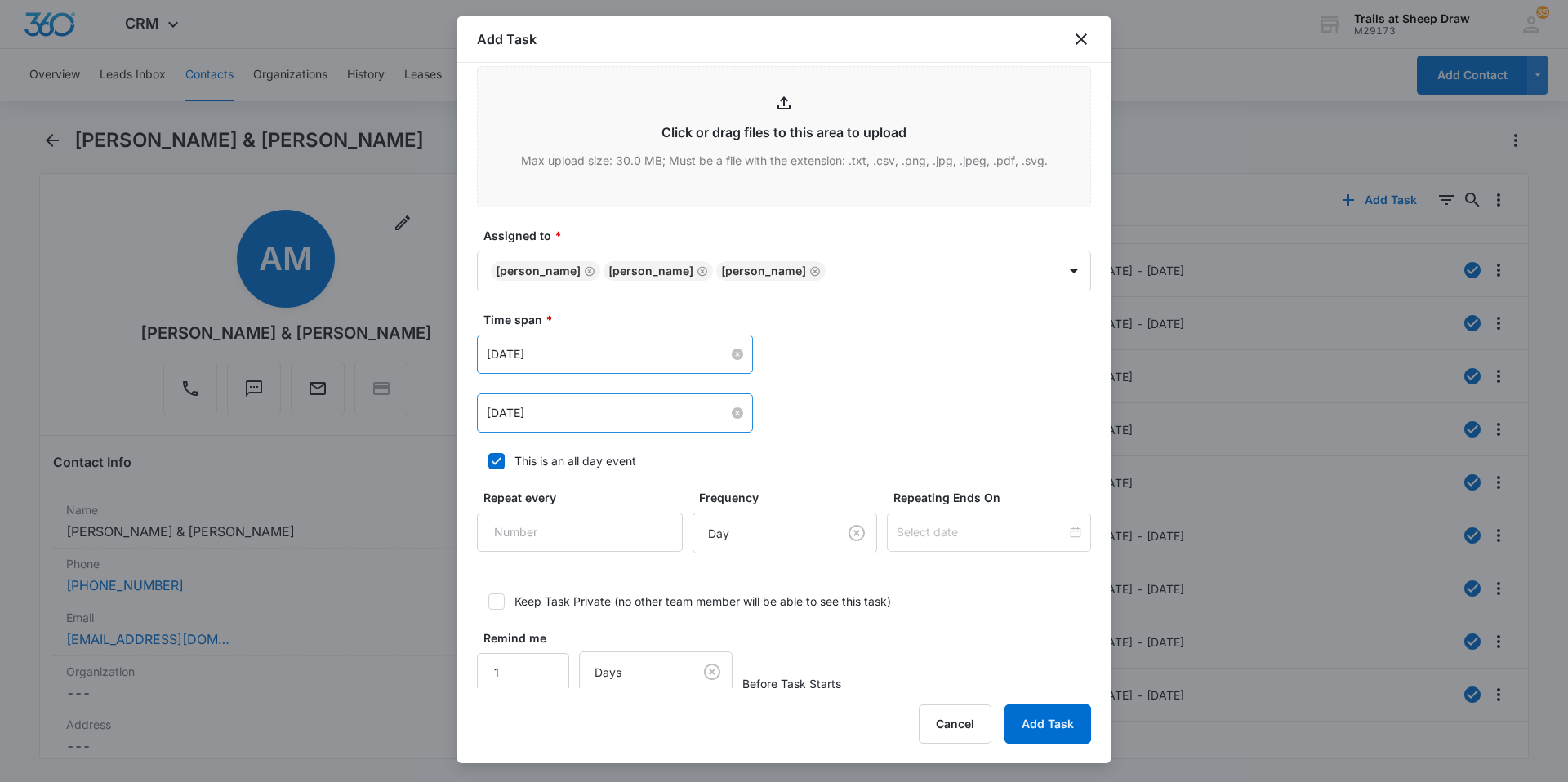
scroll to position [845, 0]
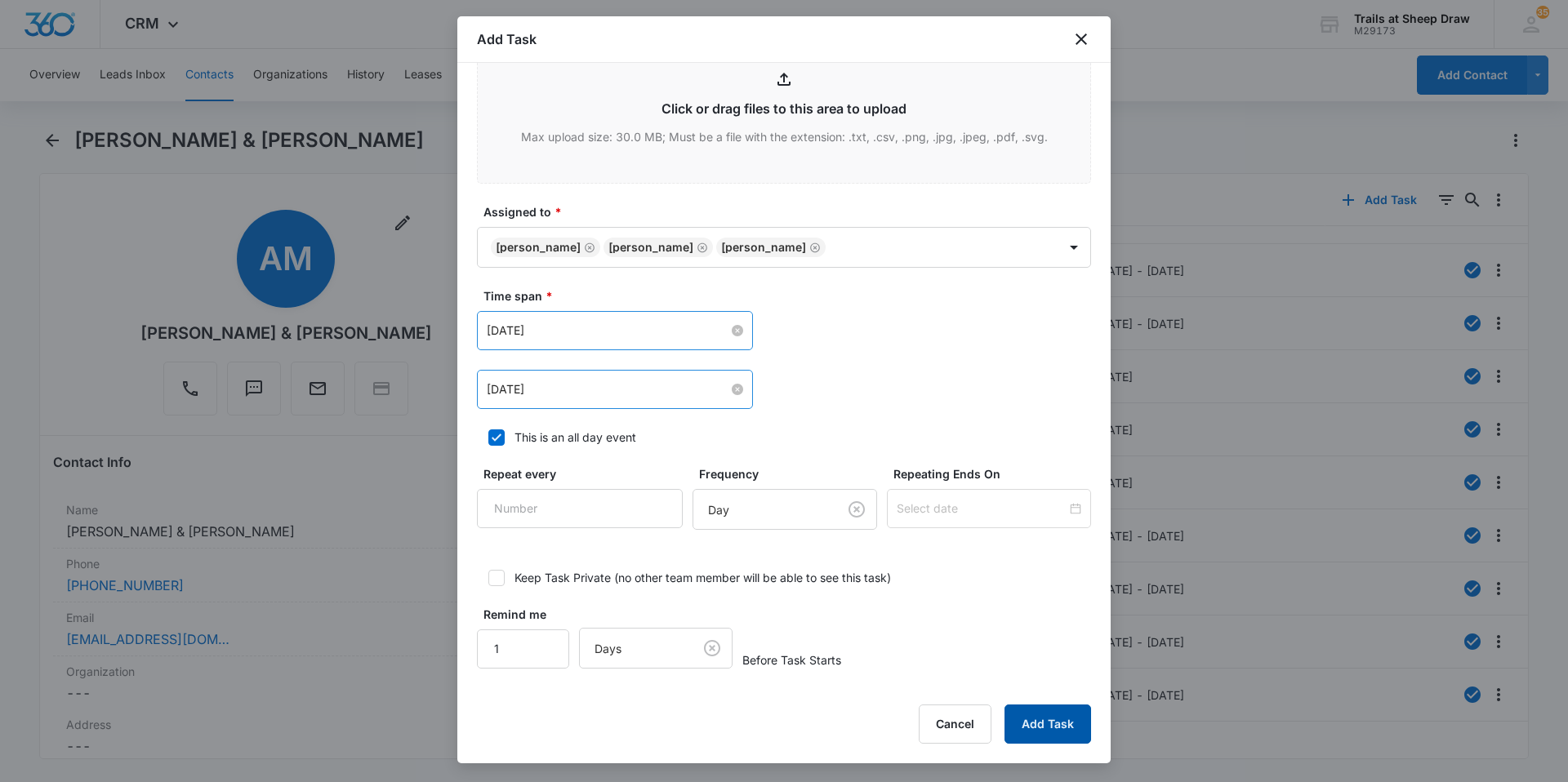
click at [1043, 734] on button "Add Task" at bounding box center [1048, 724] width 87 height 39
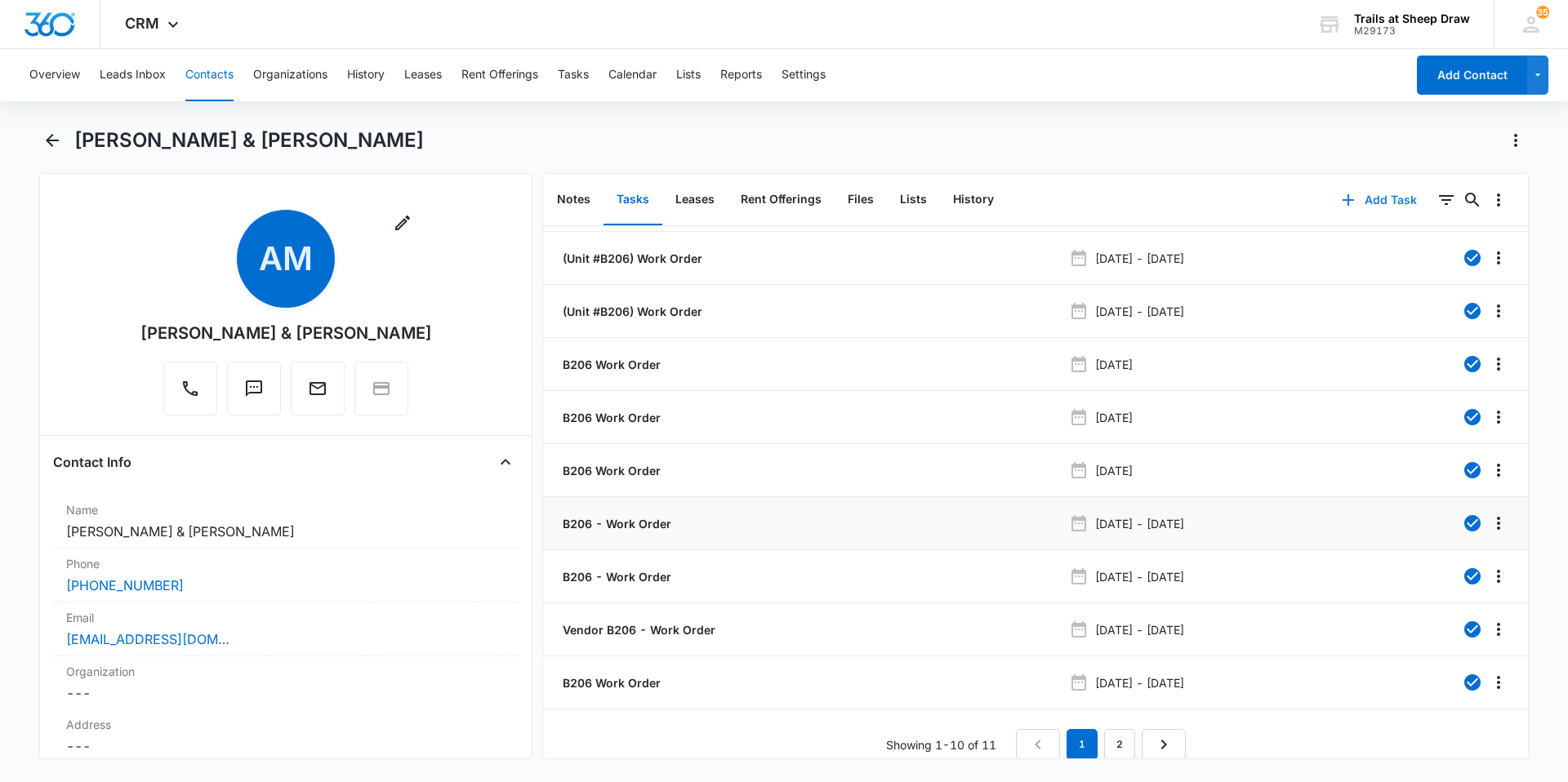
scroll to position [61, 0]
click at [1110, 740] on link "2" at bounding box center [1120, 743] width 31 height 31
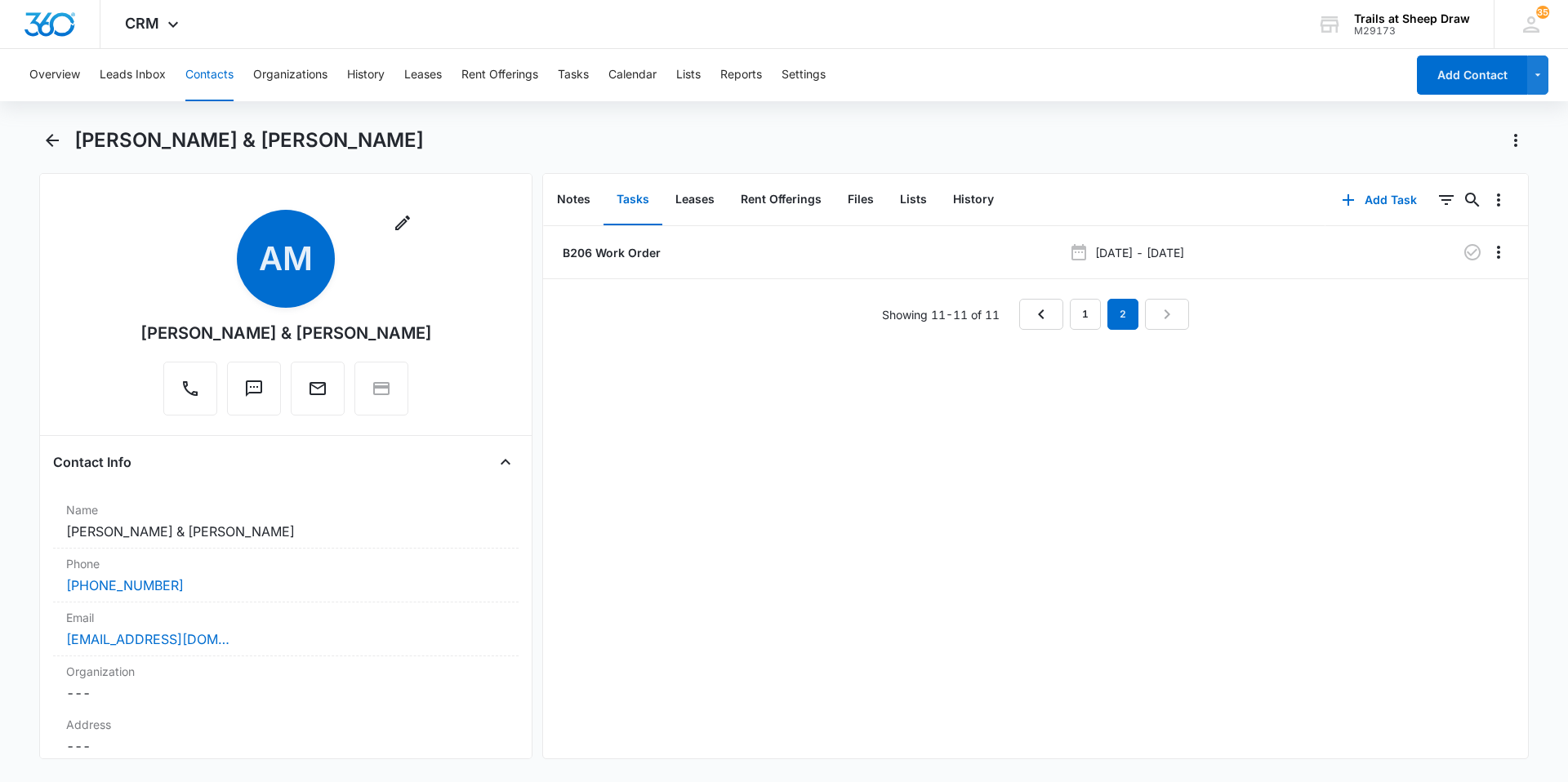
click at [1062, 321] on nav "1 2" at bounding box center [1105, 314] width 170 height 31
click at [230, 74] on button "Contacts" at bounding box center [209, 75] width 48 height 52
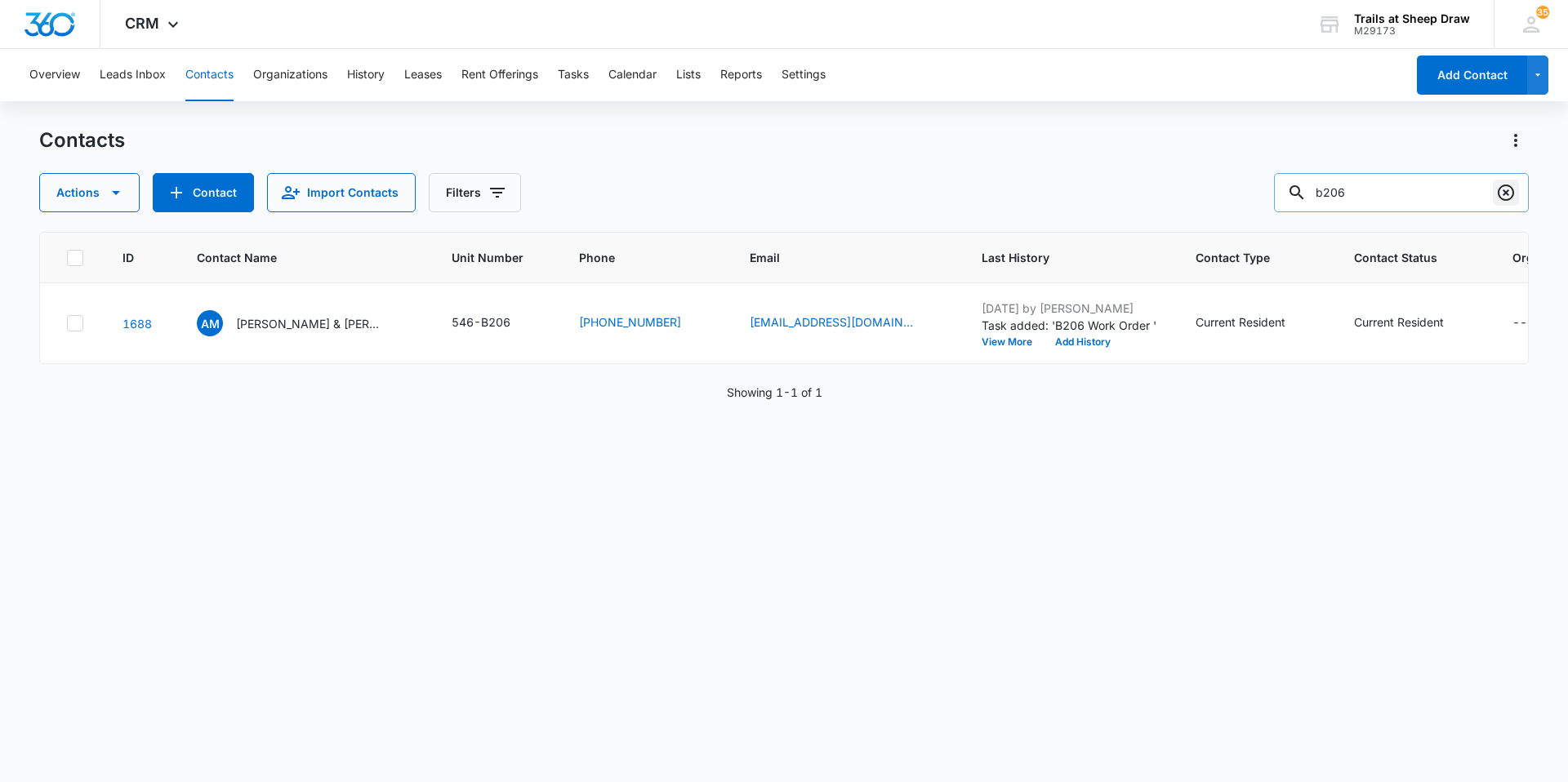
click at [1501, 193] on icon "Clear" at bounding box center [1506, 192] width 20 height 20
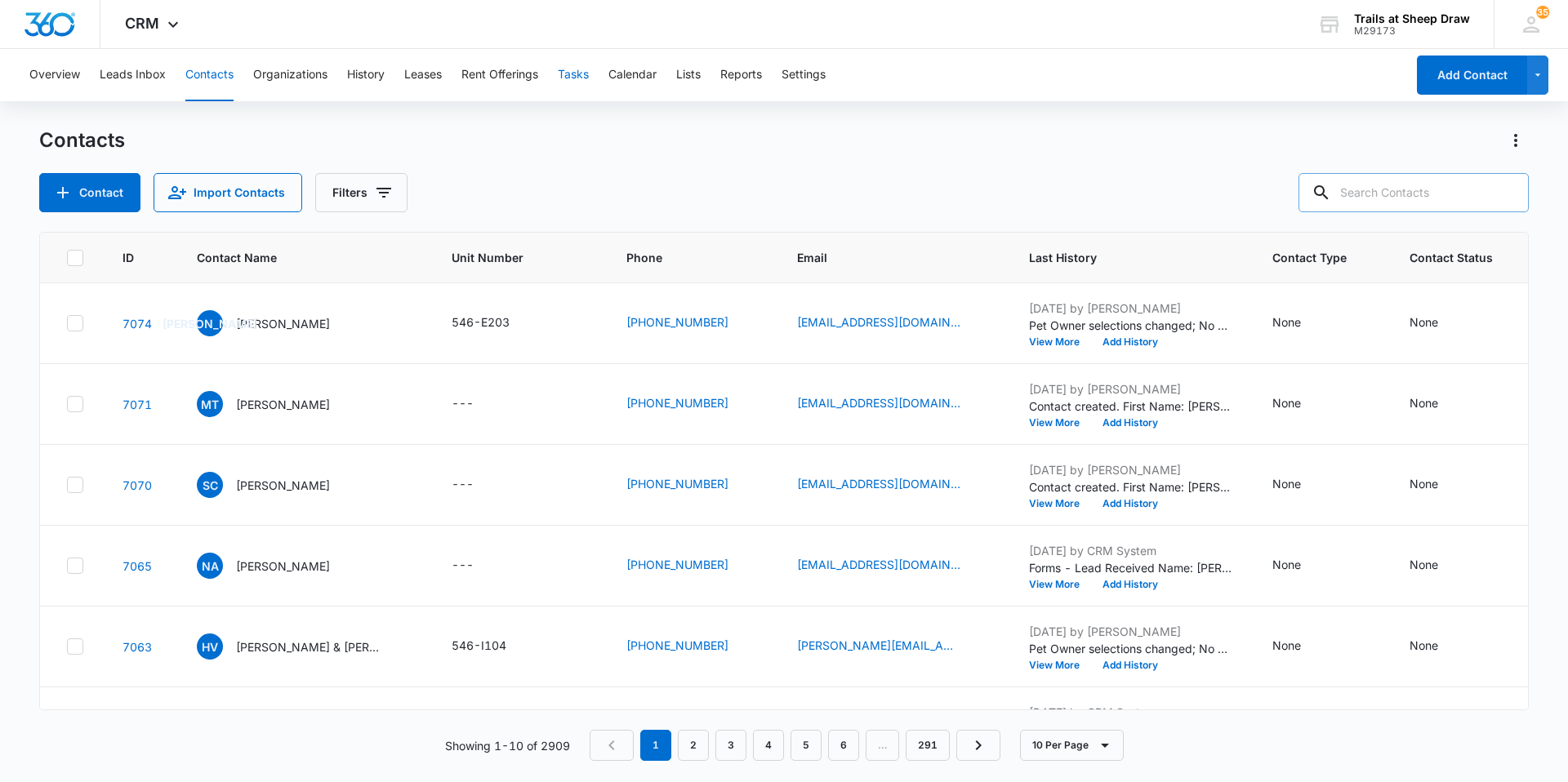
click at [561, 71] on button "Tasks" at bounding box center [573, 75] width 31 height 52
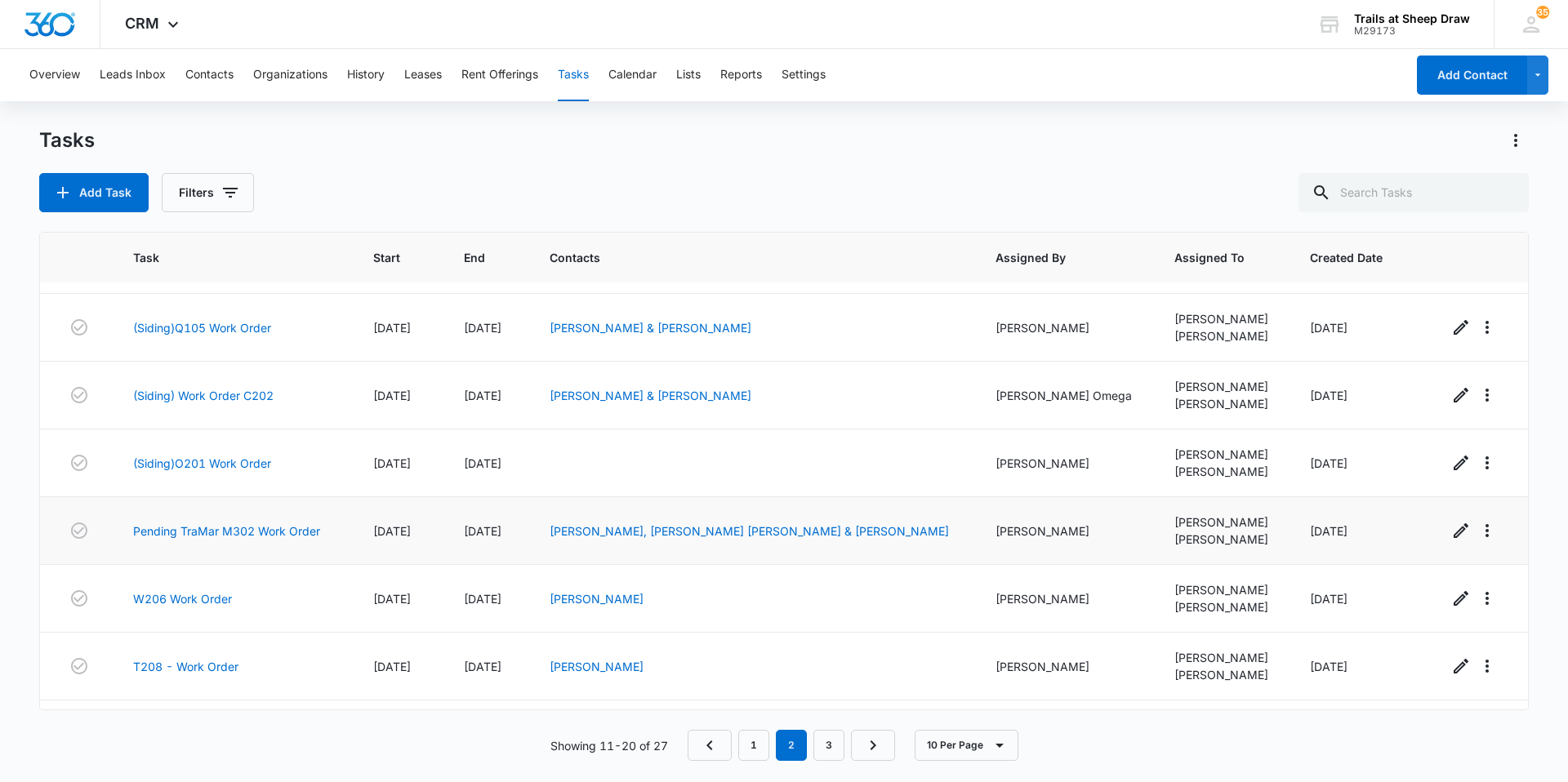
scroll to position [251, 0]
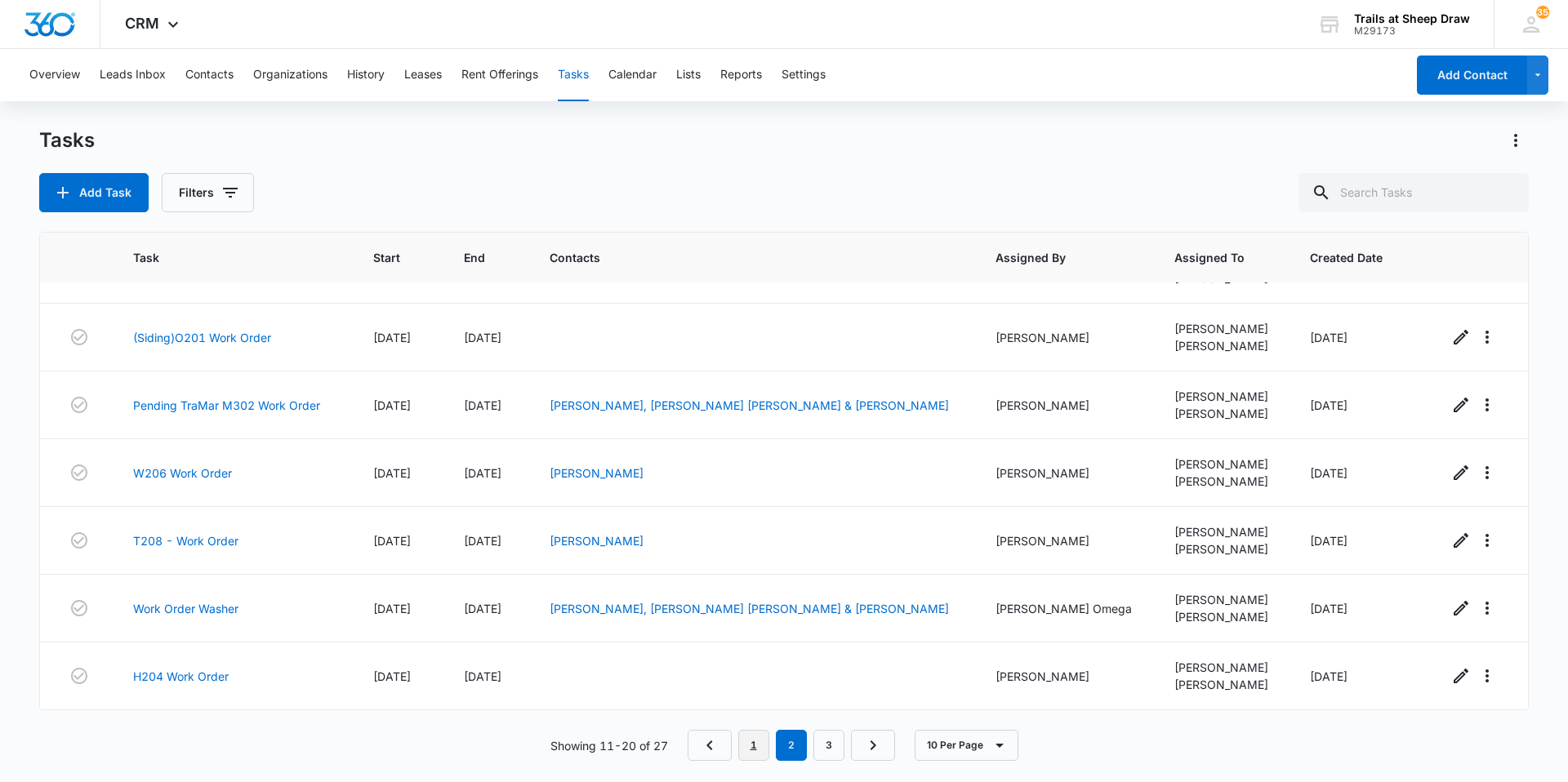
click at [755, 754] on link "1" at bounding box center [753, 745] width 31 height 31
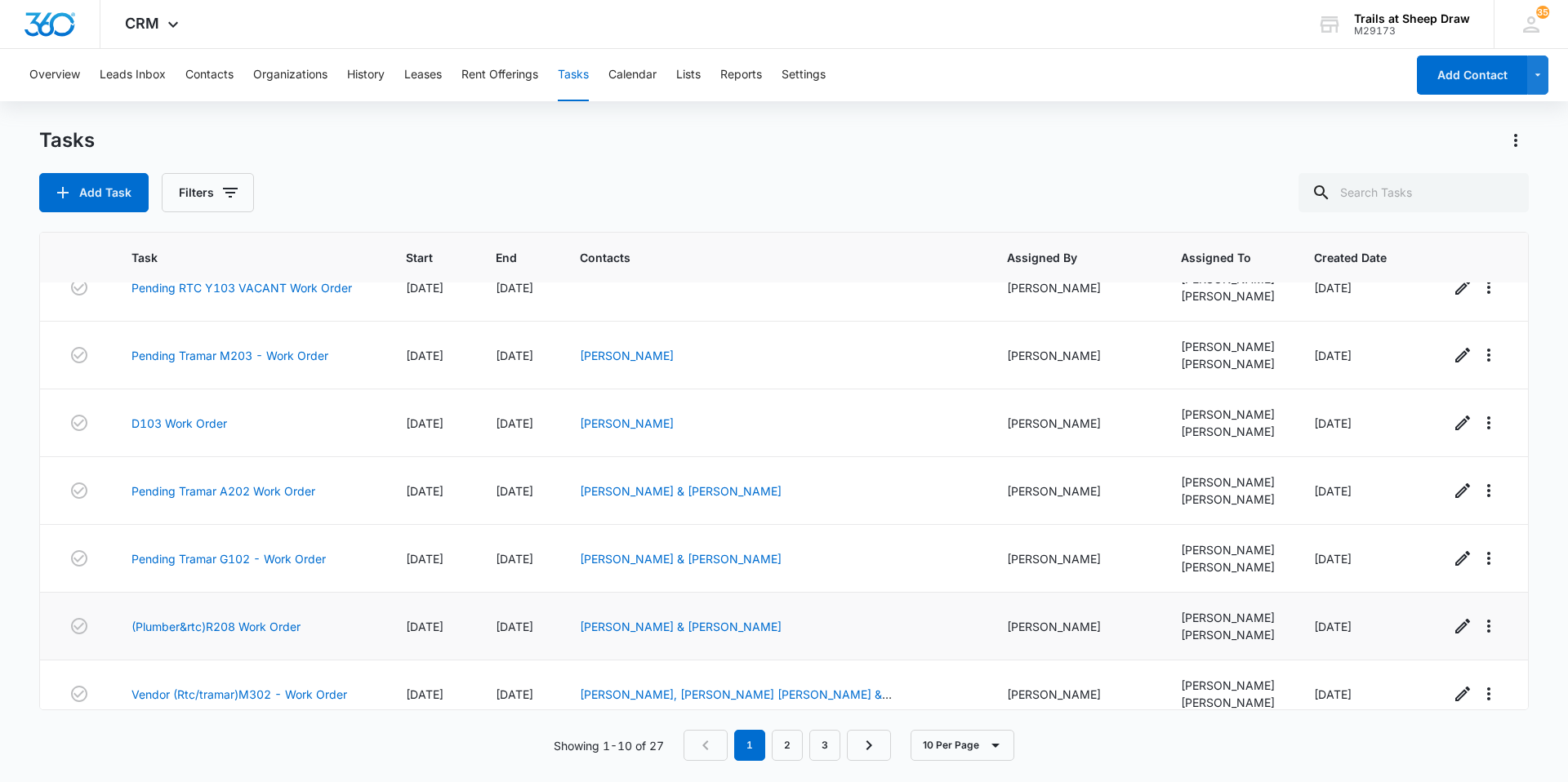
scroll to position [0, 0]
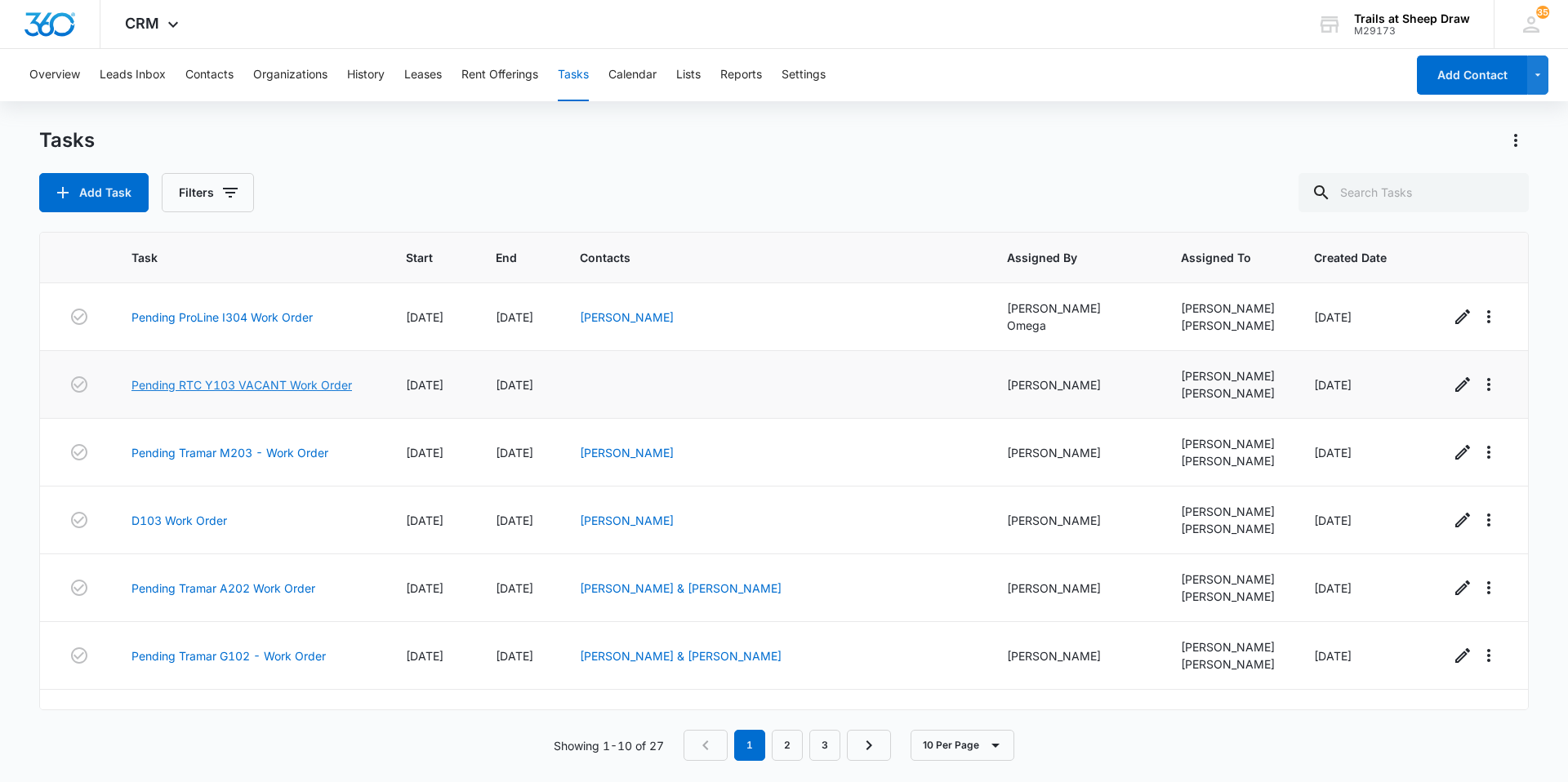
click at [251, 387] on link "Pending RTC Y103 VACANT Work Order" at bounding box center [241, 385] width 220 height 17
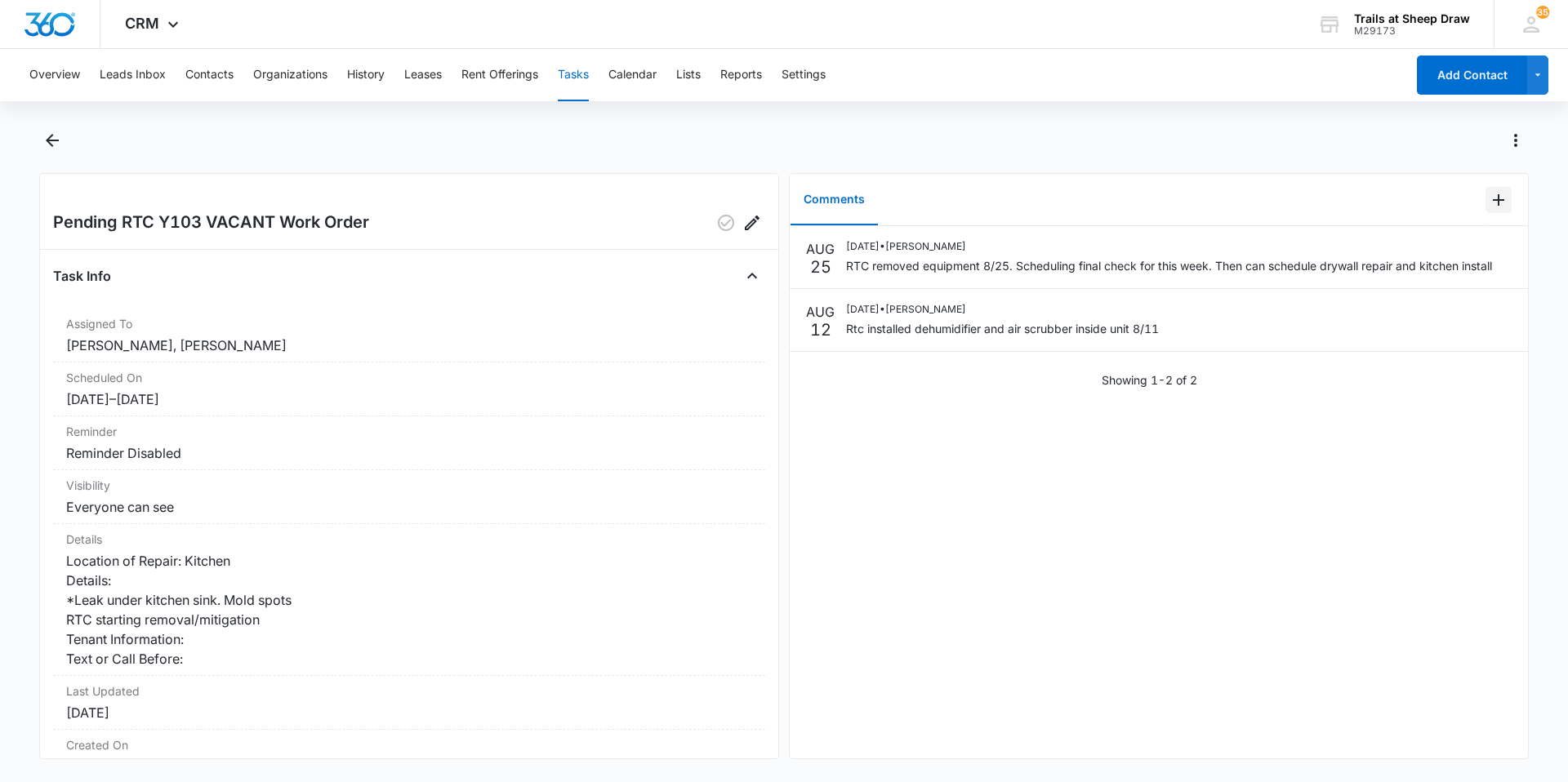
click at [1491, 196] on icon "Add Comment" at bounding box center [1498, 200] width 20 height 20
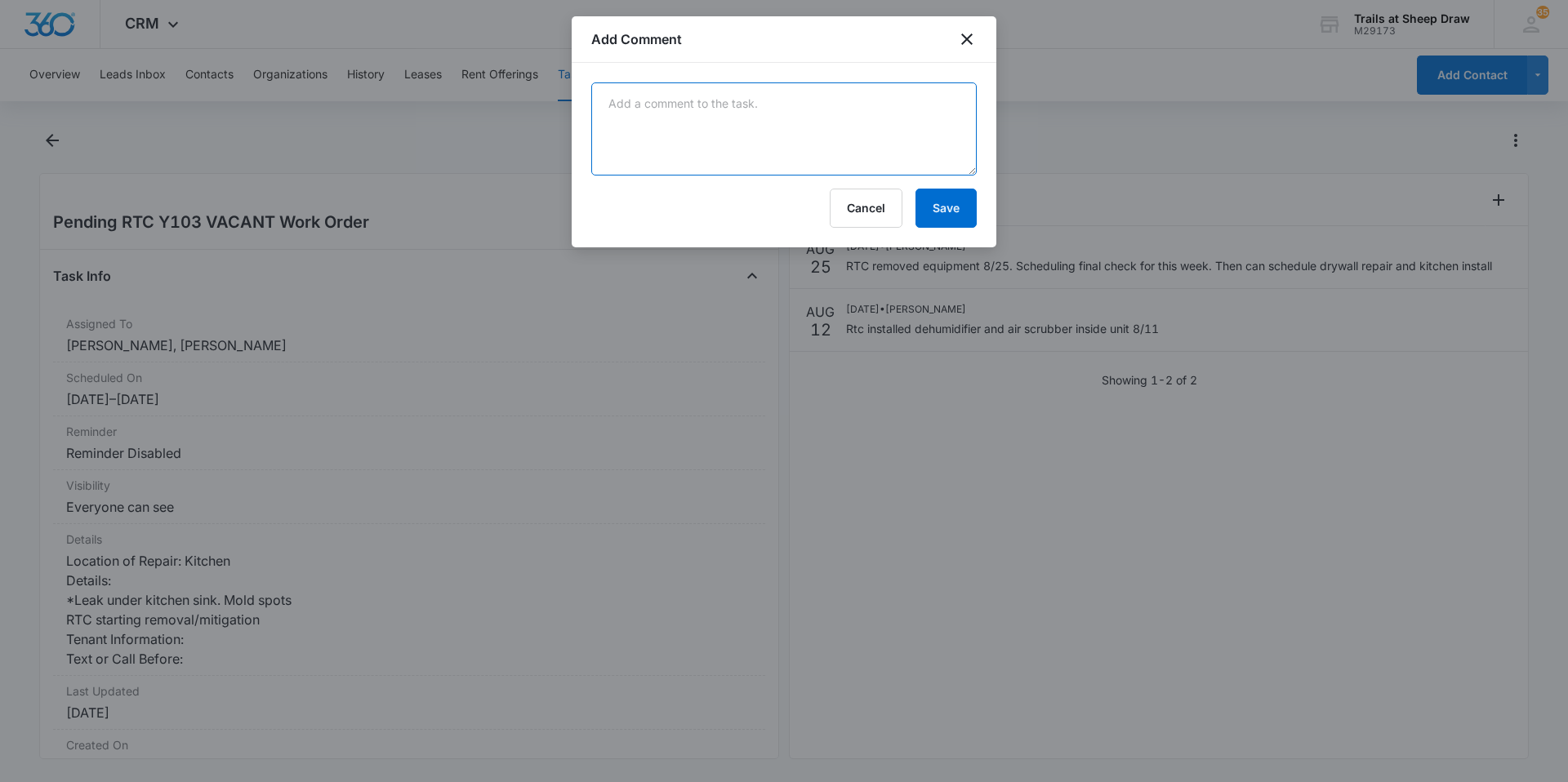
click at [736, 104] on textarea at bounding box center [783, 128] width 385 height 93
click at [853, 105] on textarea "Proline repairing [GEOGRAPHIC_DATA]" at bounding box center [783, 128] width 385 height 93
type textarea "Proline repairing [GEOGRAPHIC_DATA] 9/5"
click at [929, 211] on button "Save" at bounding box center [946, 208] width 61 height 39
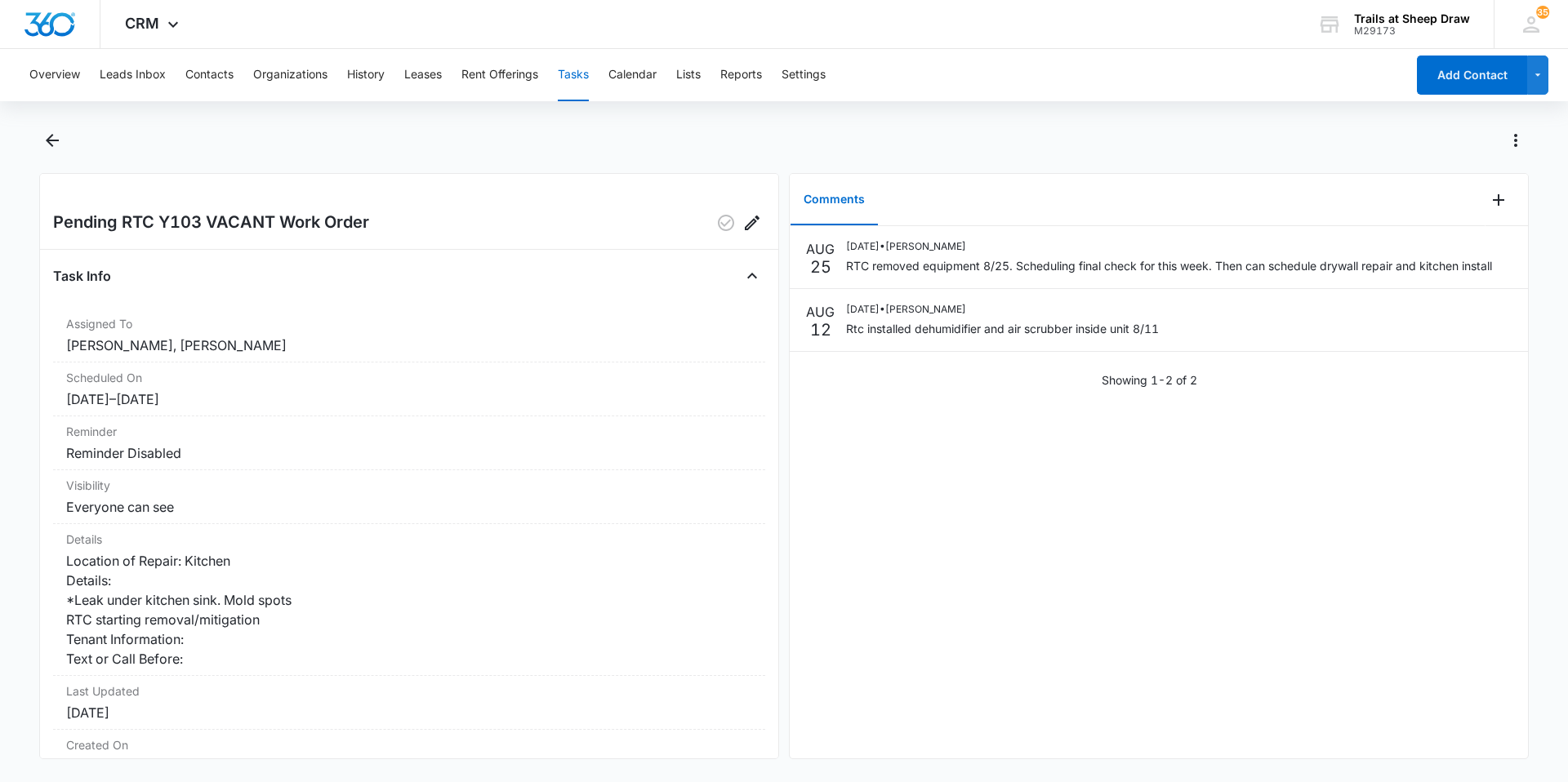
click at [577, 79] on button "Tasks" at bounding box center [573, 75] width 31 height 52
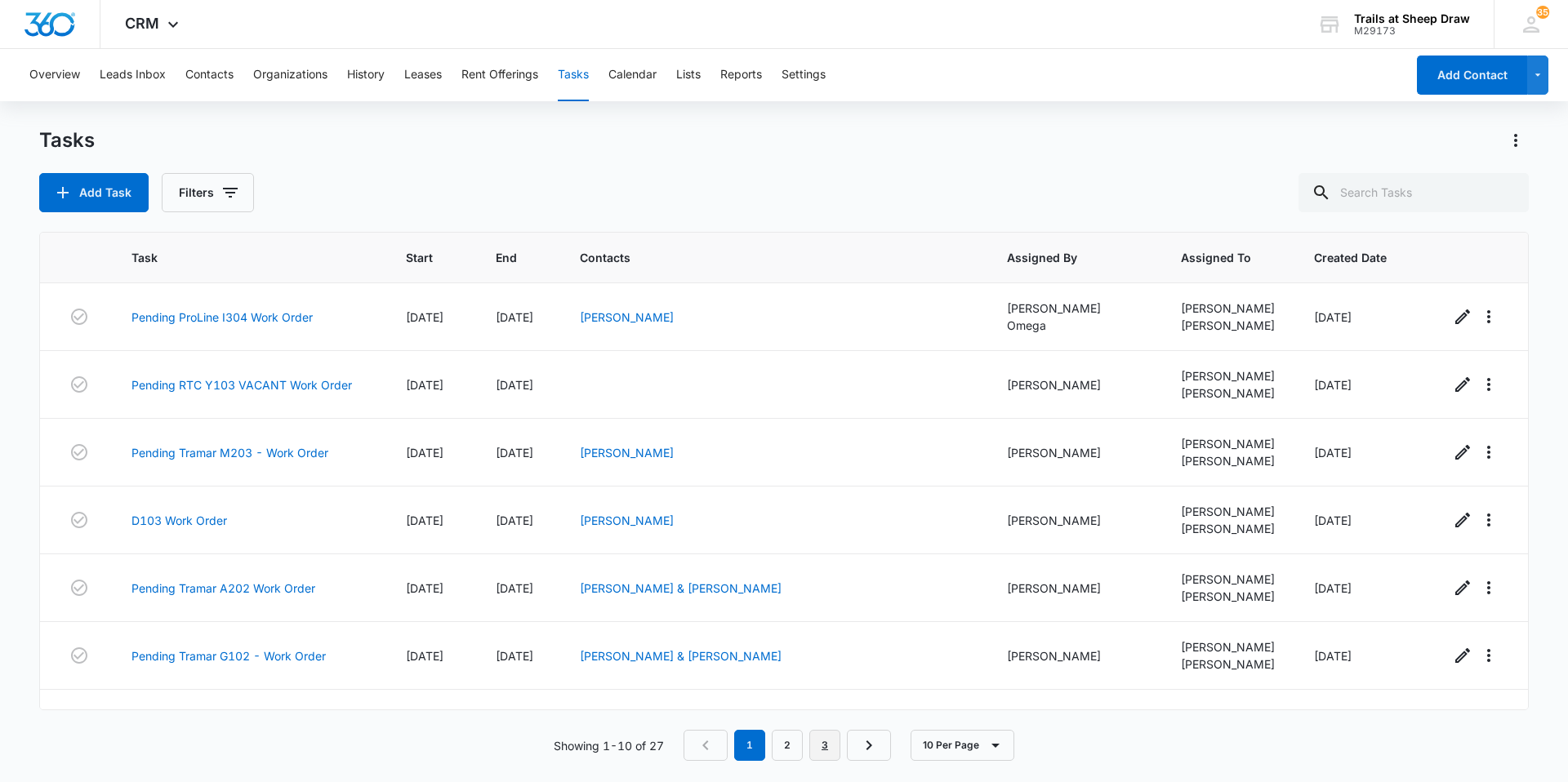
click at [832, 740] on link "3" at bounding box center [825, 745] width 31 height 31
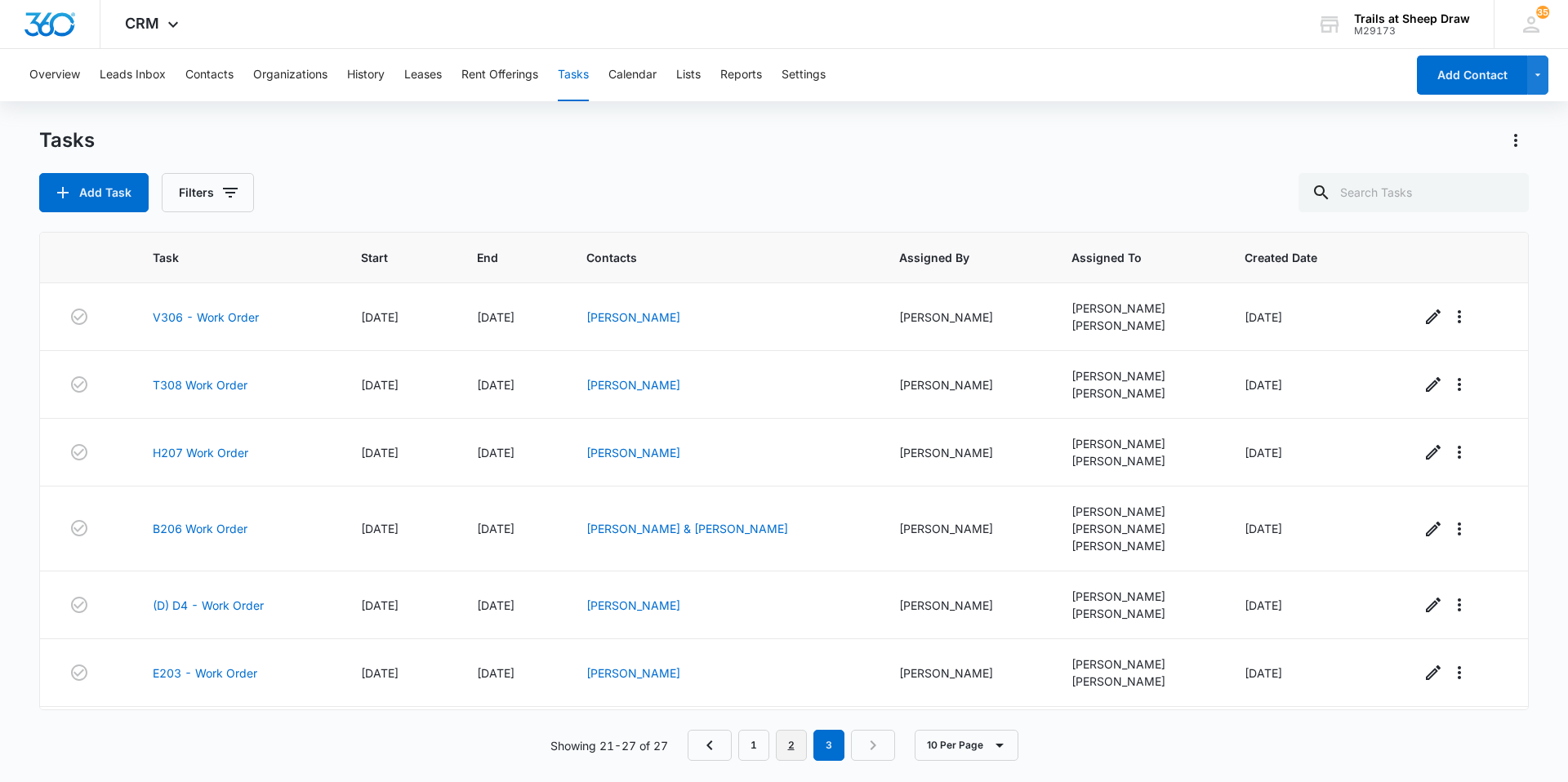
click at [797, 760] on link "2" at bounding box center [791, 745] width 31 height 31
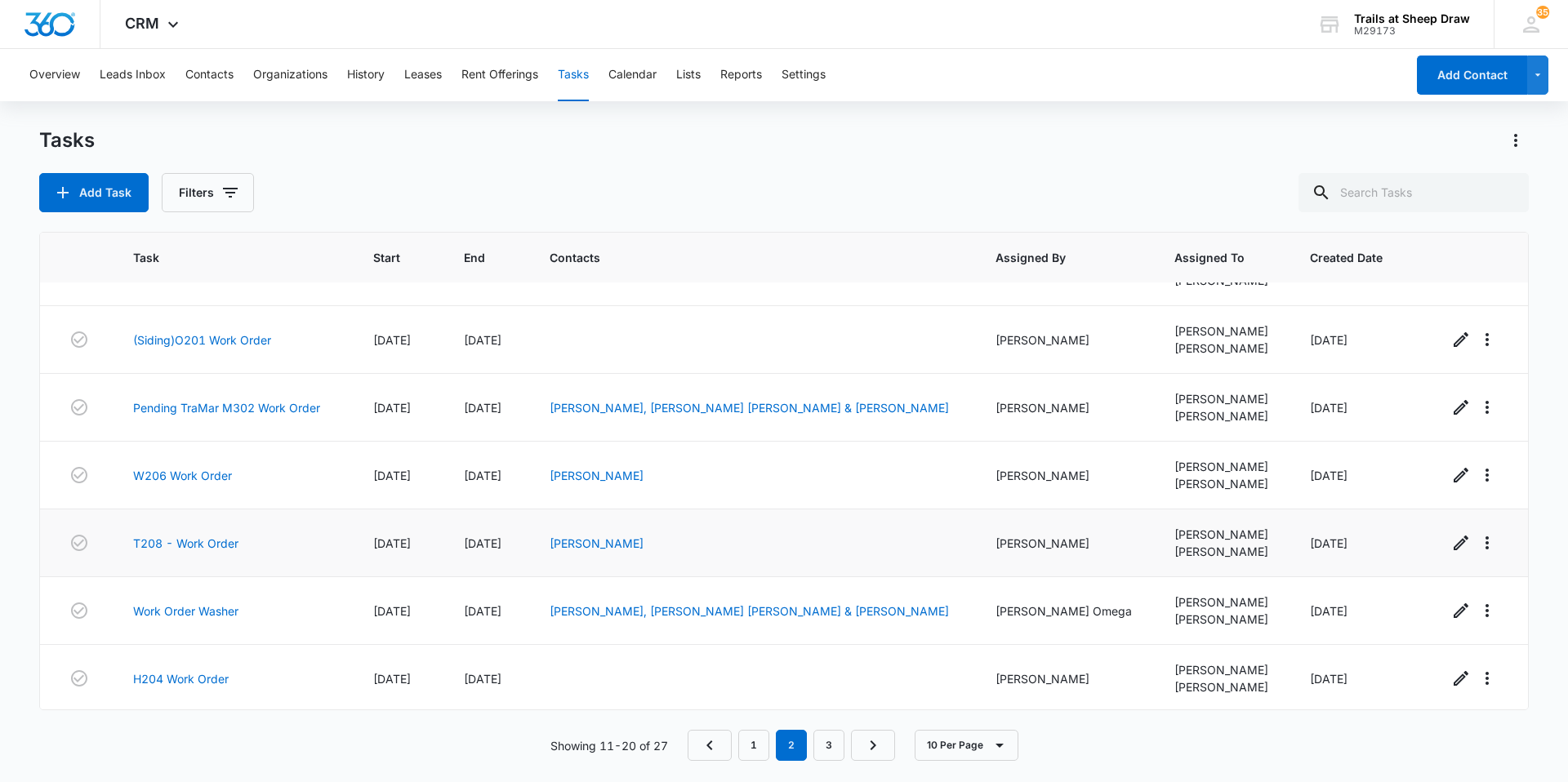
scroll to position [251, 0]
click at [827, 749] on link "3" at bounding box center [829, 745] width 31 height 31
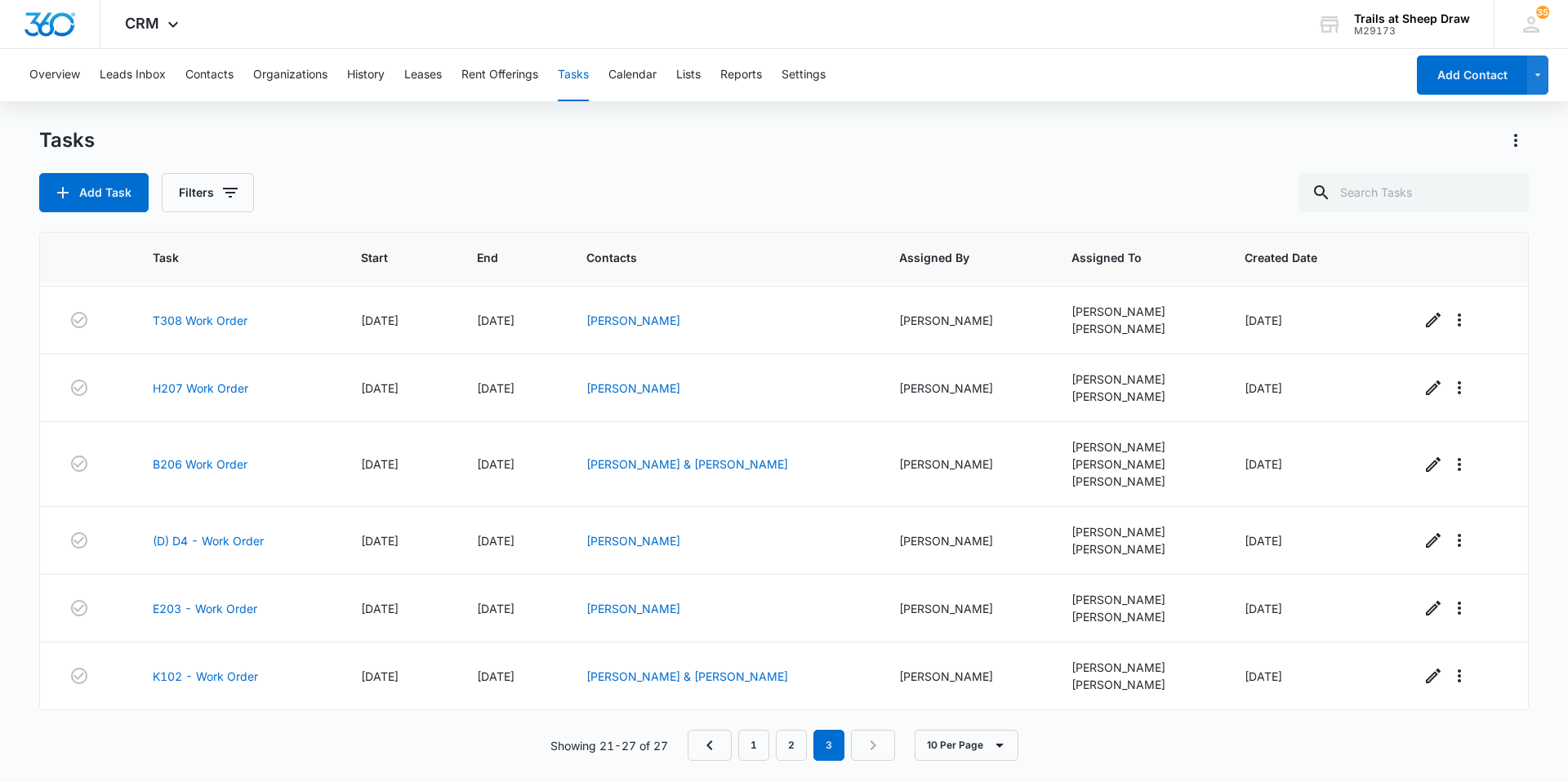
scroll to position [65, 0]
click at [798, 751] on link "2" at bounding box center [791, 745] width 31 height 31
